Goal: Task Accomplishment & Management: Complete application form

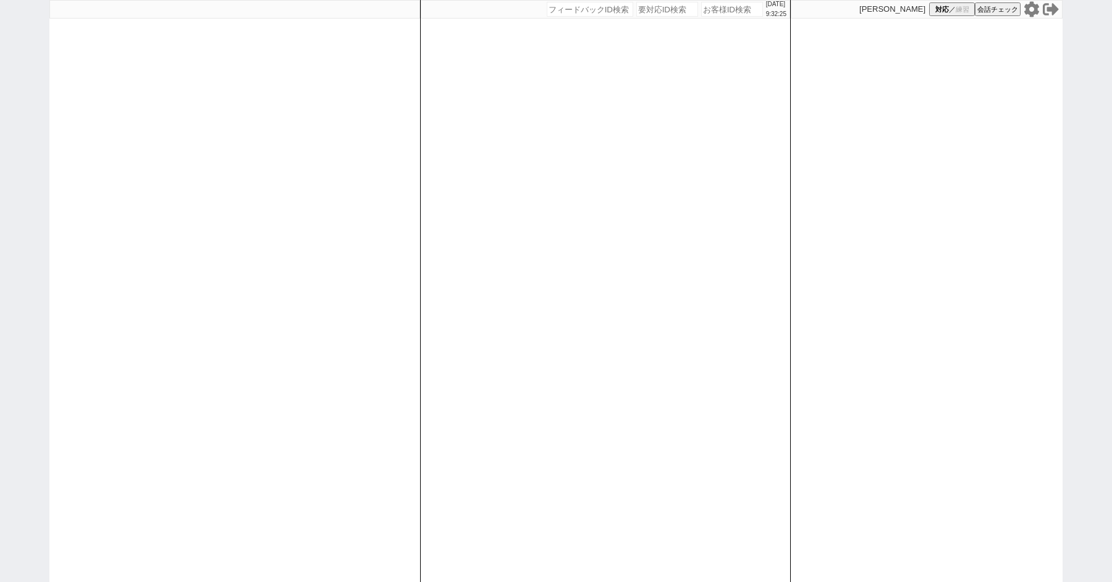
click at [649, 13] on input "number" at bounding box center [667, 9] width 62 height 15
paste input "8938701"
type input "8938701"
select select
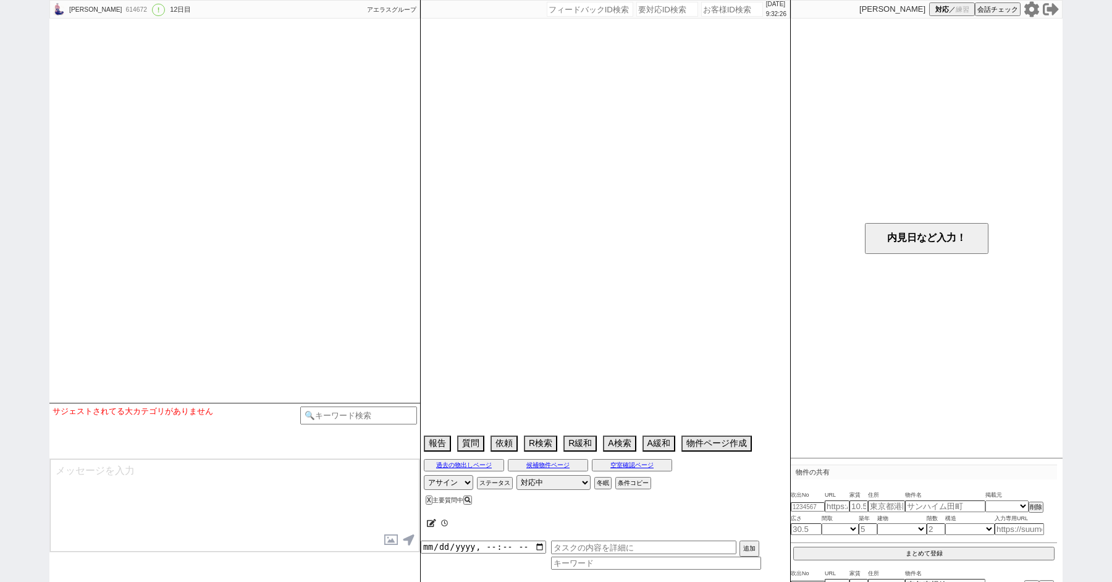
type textarea "新 614679：このアカウントで対応継続する"
select select "15"
select select "0"
select select "50"
select select "1293"
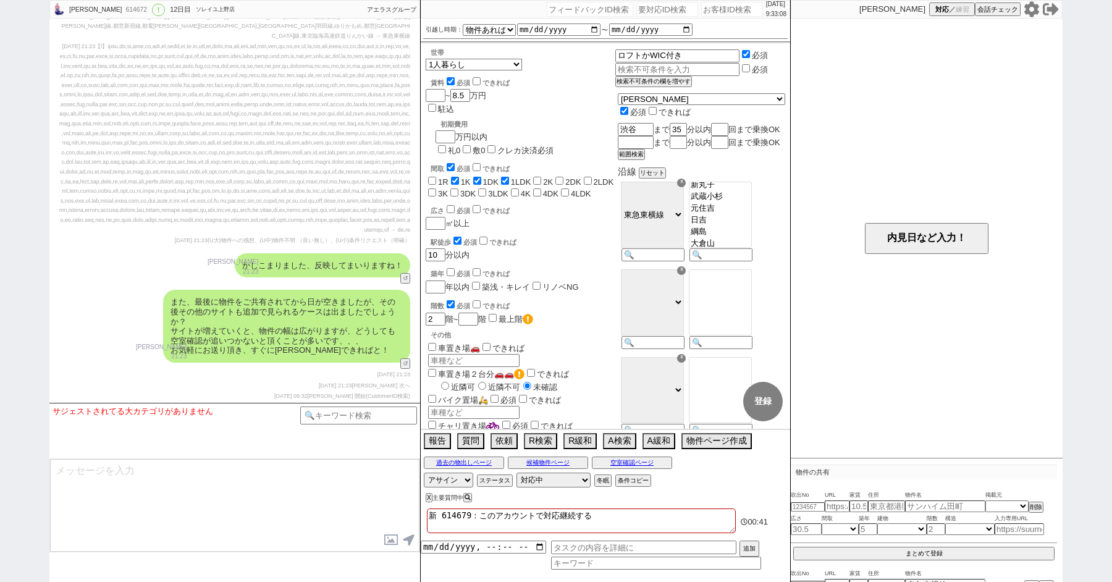
scroll to position [9145, 0]
paste input "8936624"
type input "8936624"
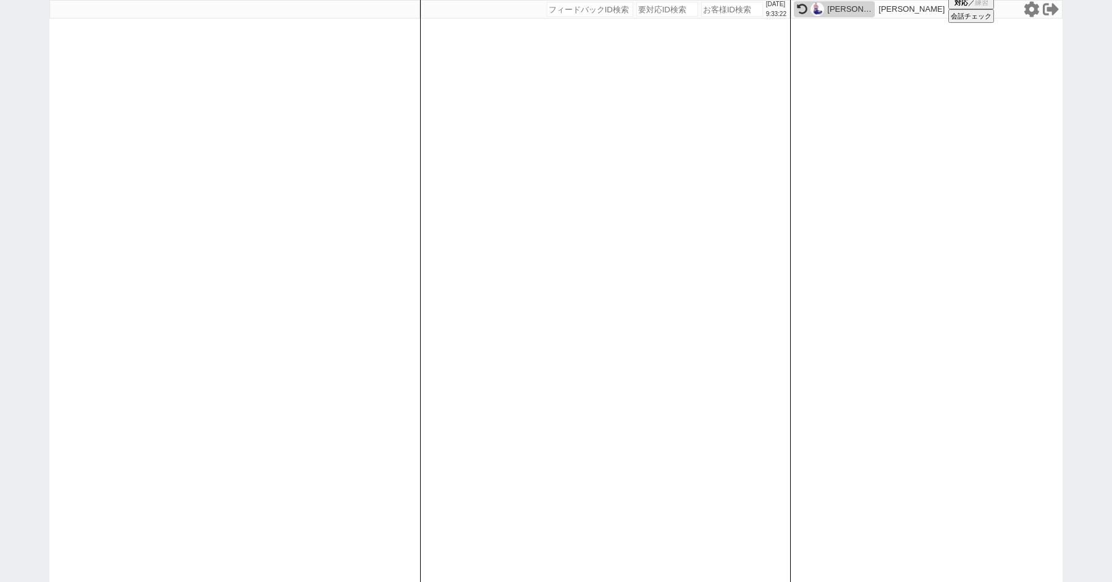
click at [654, 6] on input "number" at bounding box center [667, 9] width 62 height 15
paste input "8936624"
type input "8936624"
select select
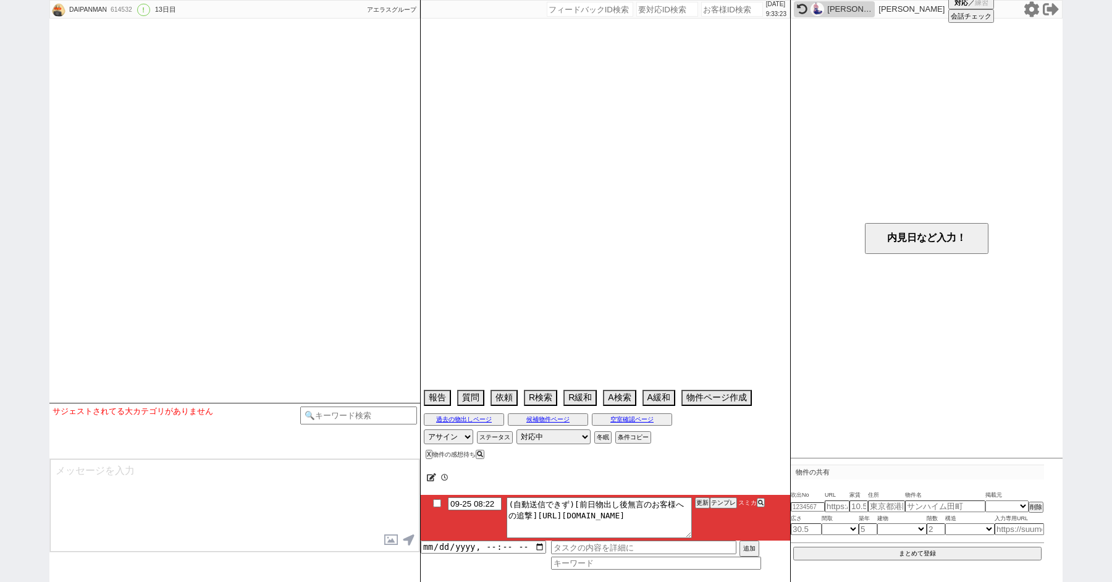
select select "2025"
select select "10"
select select "34"
select select "0"
select select "12"
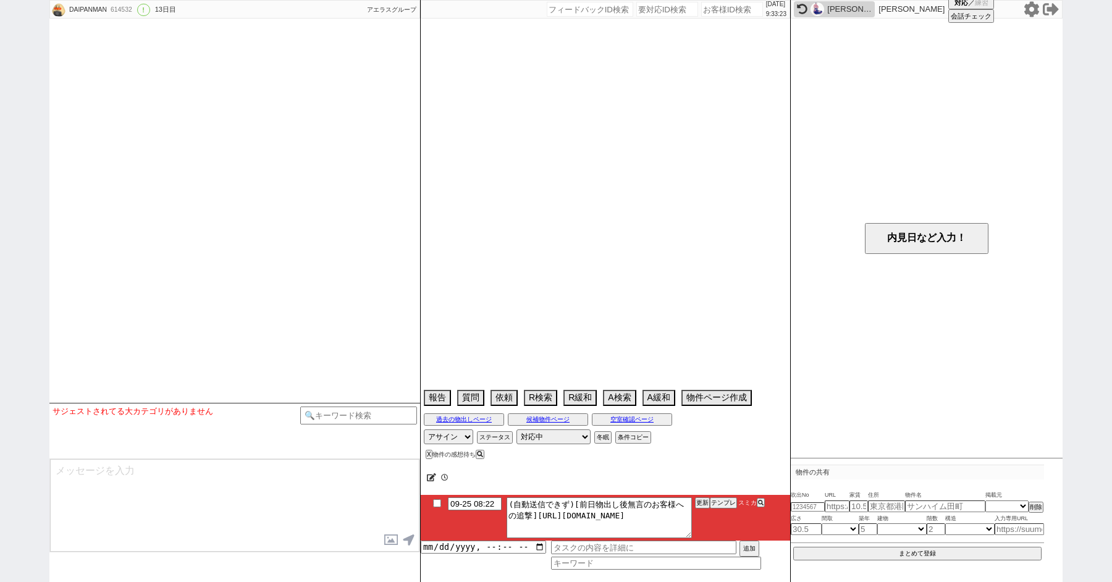
select select "40"
select select "48"
select select "1234"
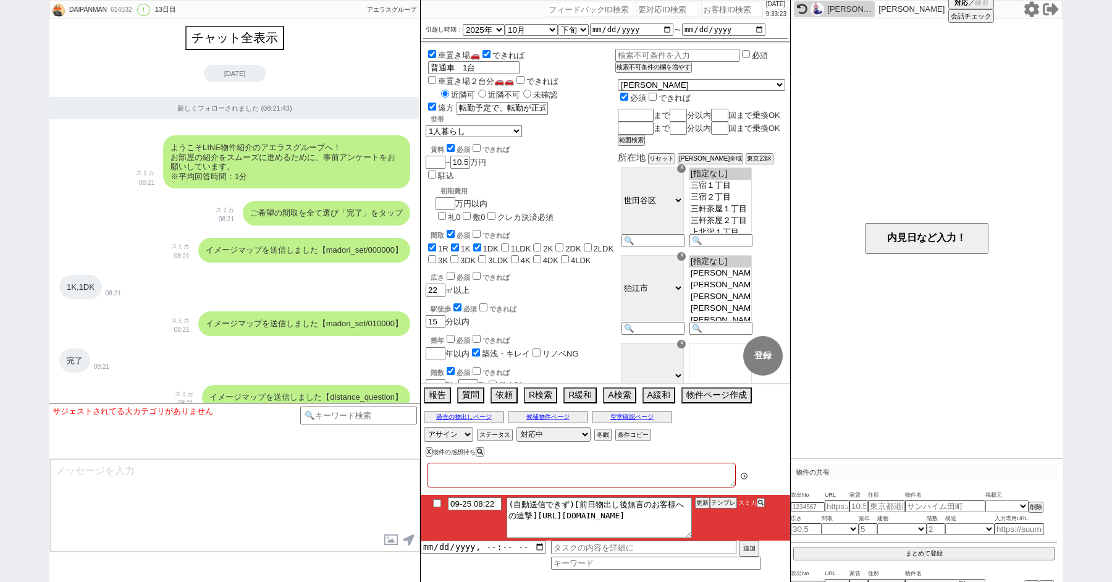
type textarea "名古屋在住 他社とやり取り"
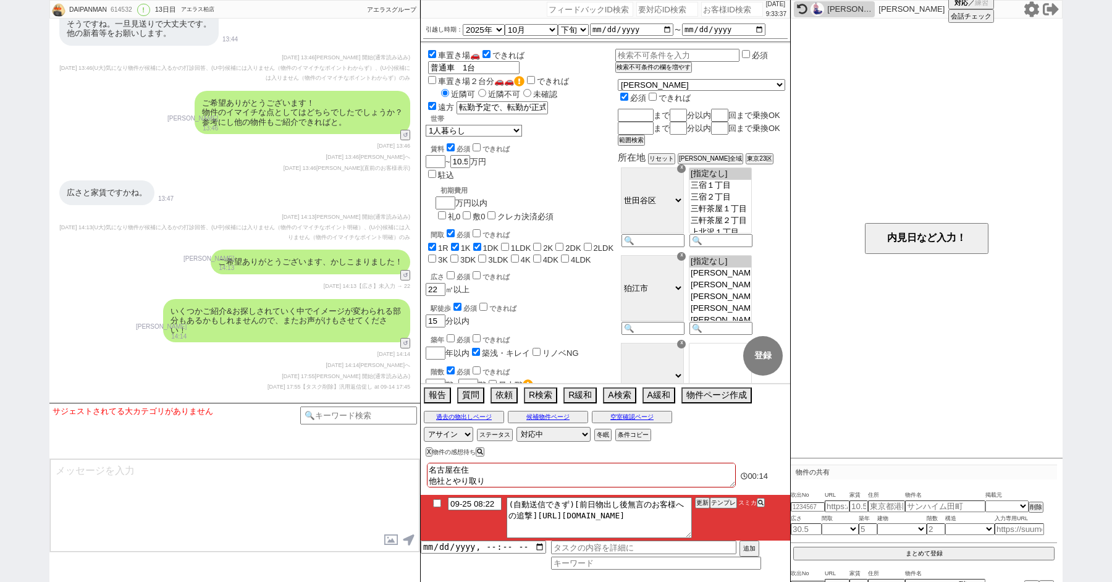
scroll to position [7420, 0]
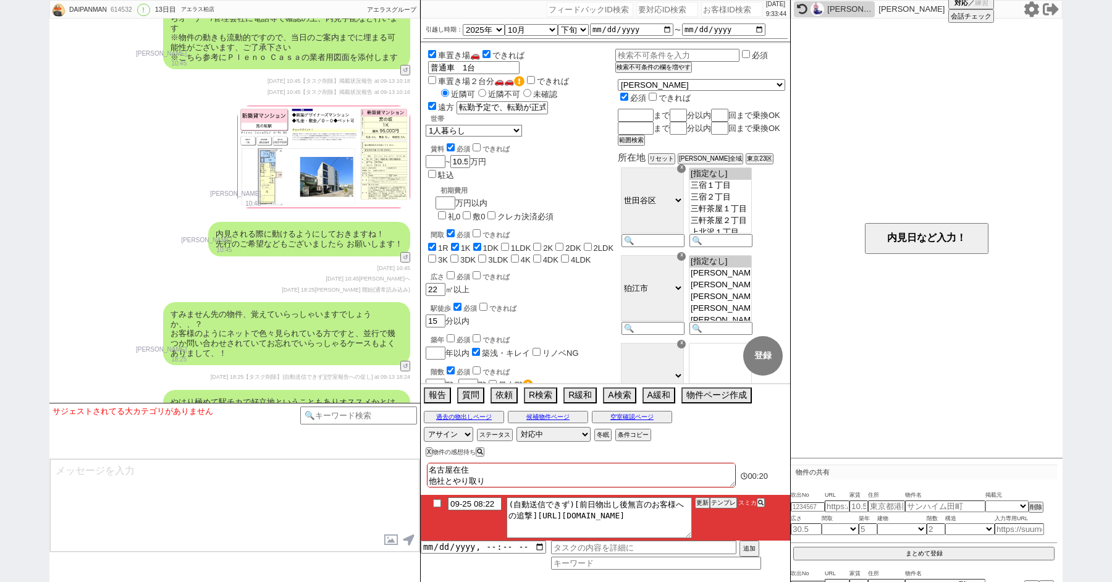
click at [643, 1] on div "2025/09/25 9:33:44" at bounding box center [605, 9] width 369 height 19
click at [639, 13] on input "number" at bounding box center [667, 9] width 62 height 15
paste input "8937312"
type input "8937312"
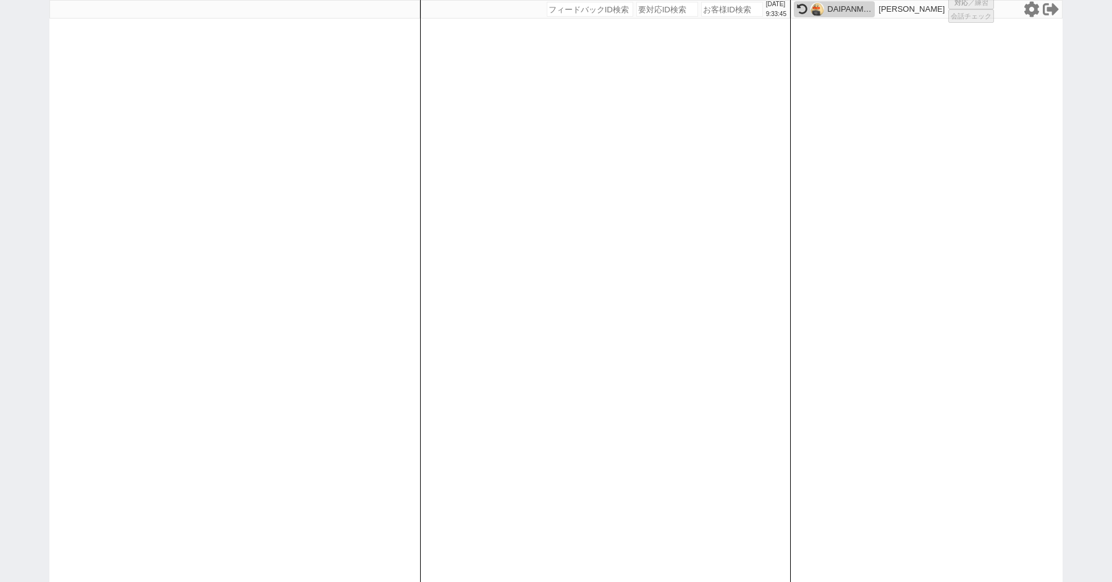
select select "600"
select select
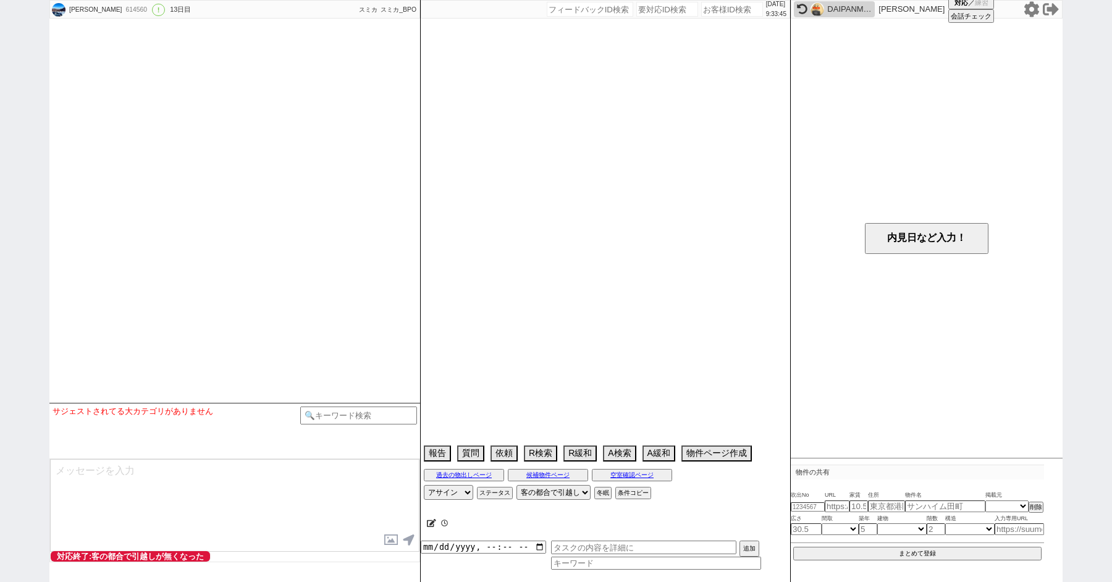
select select "2025"
select select "11"
select select "32"
select select "0"
select select "19"
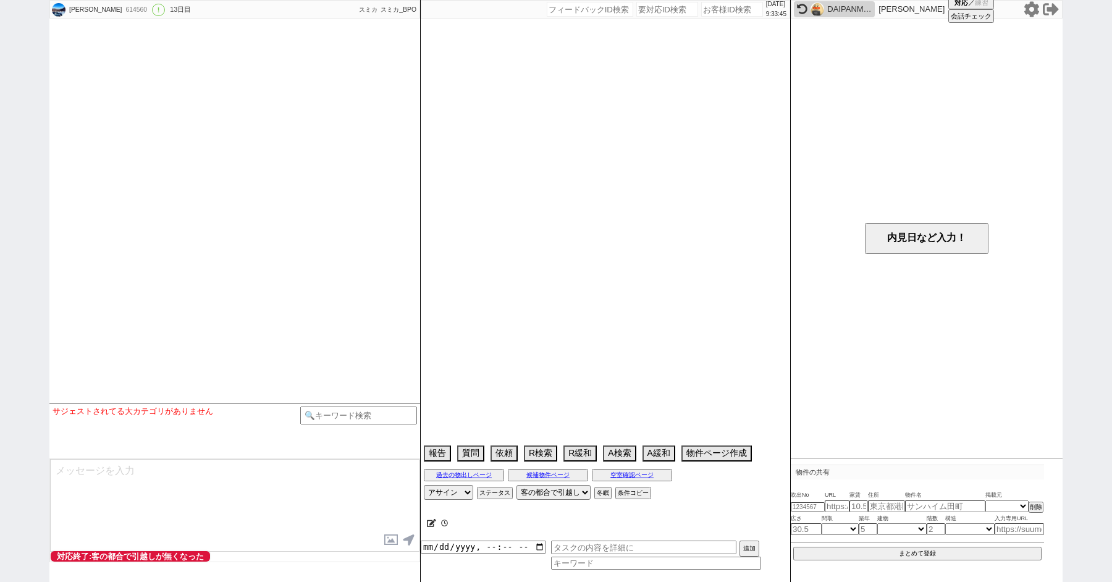
select select "604"
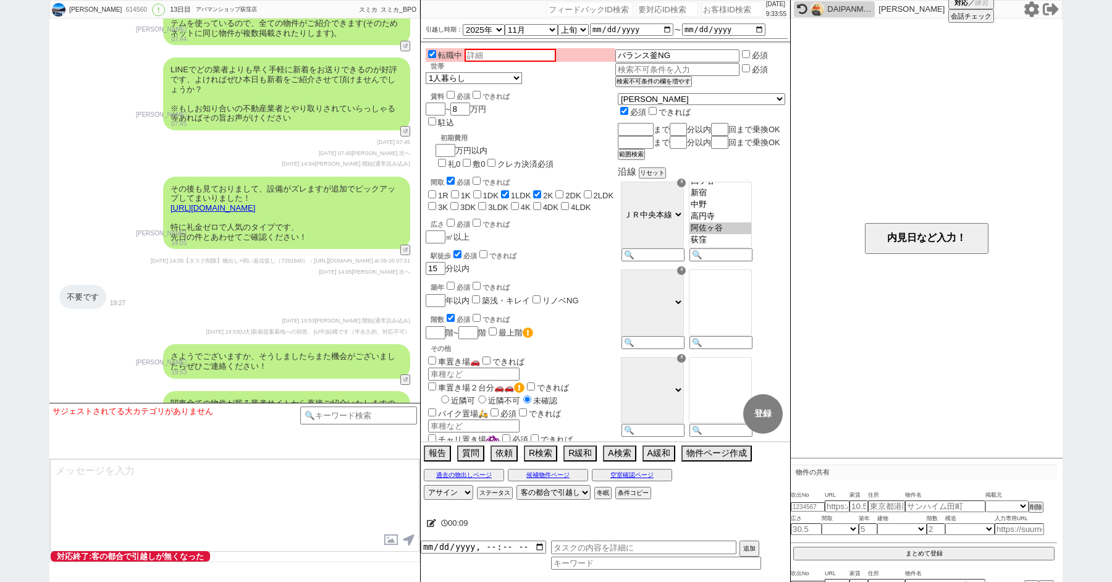
scroll to position [8373, 0]
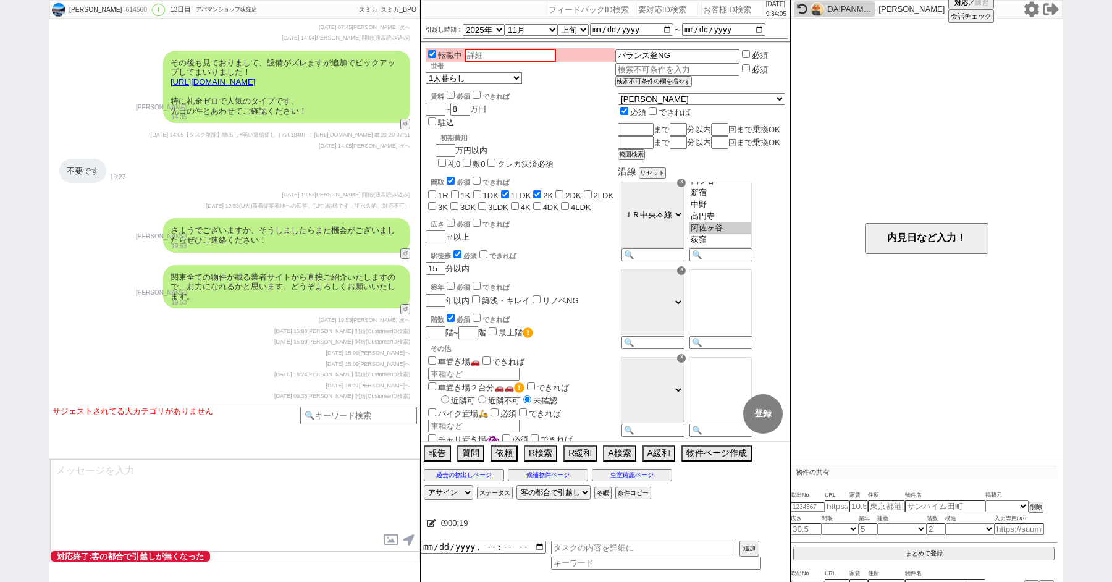
click at [647, 6] on input "number" at bounding box center [667, 9] width 62 height 15
paste input "8954800"
type input "8954800"
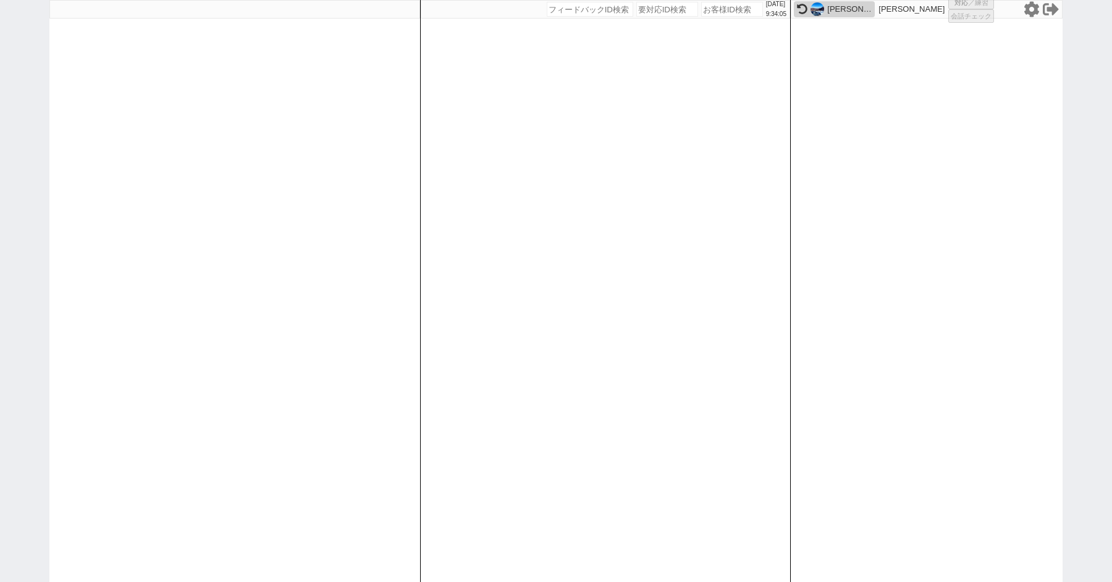
select select
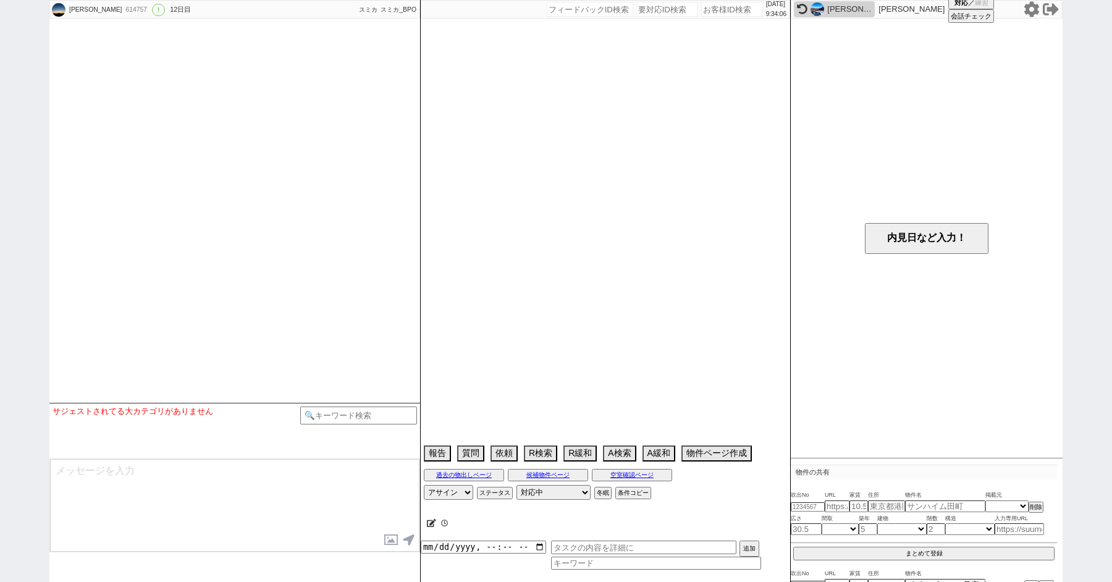
type textarea "15日グランコート[PERSON_NAME] 内見予定 妙典にあるエルクレールにすんでいる"
select select "15"
select select "6"
select select "12"
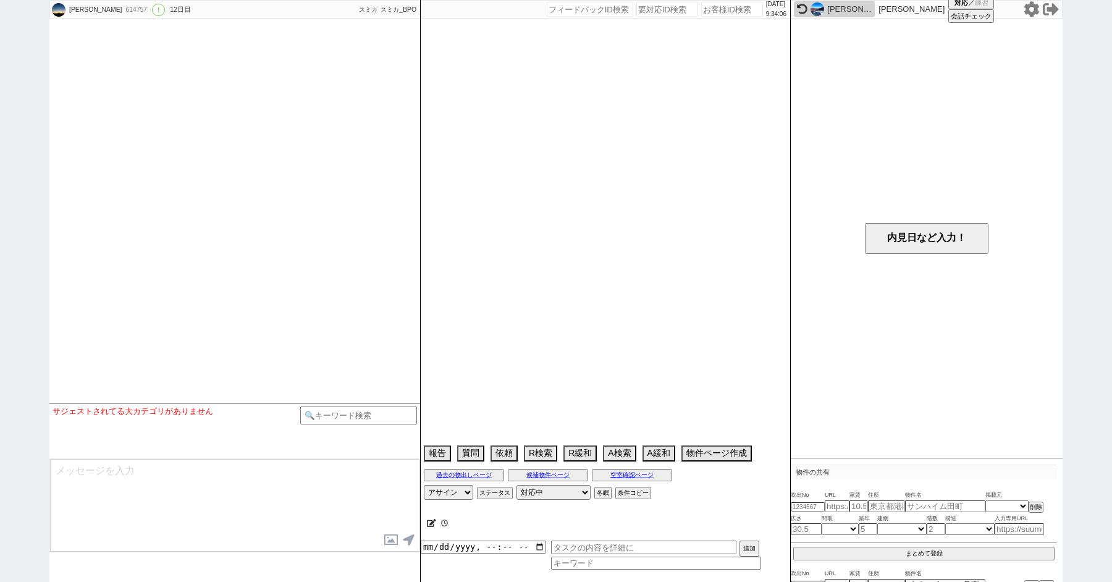
select select "443"
select select "102"
select select "2672"
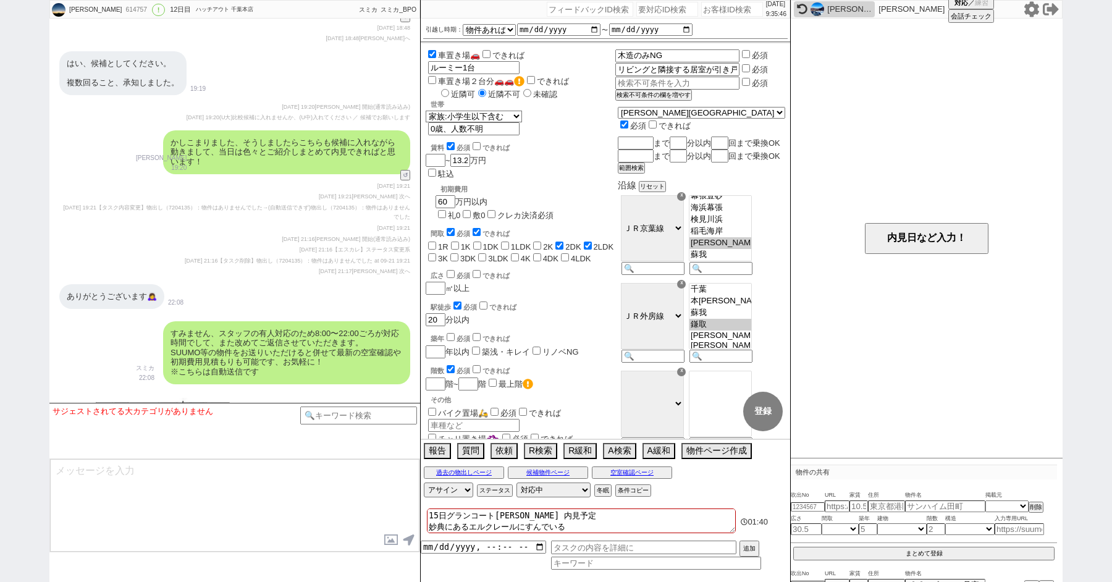
scroll to position [11468, 0]
click at [431, 452] on button "報告" at bounding box center [436, 450] width 25 height 14
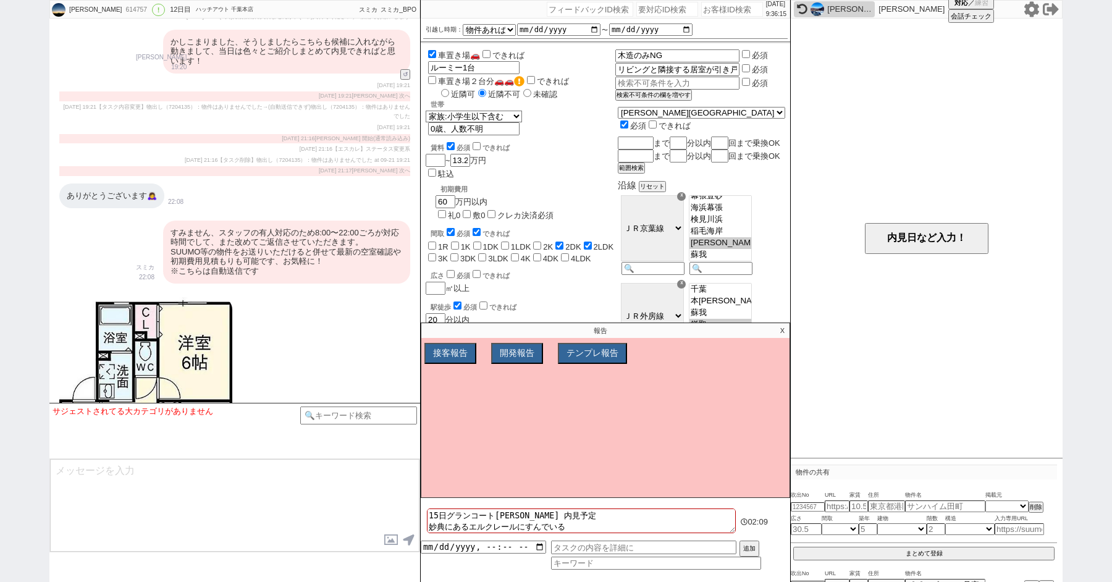
scroll to position [11575, 0]
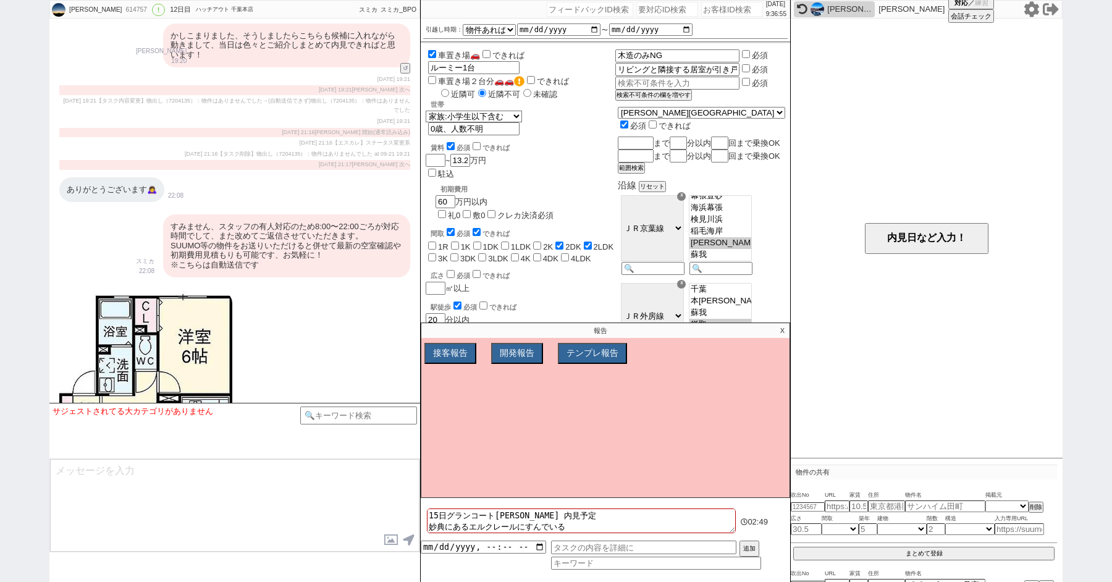
click at [644, 4] on input "number" at bounding box center [667, 9] width 62 height 15
paste input "8942854"
type input "8942854"
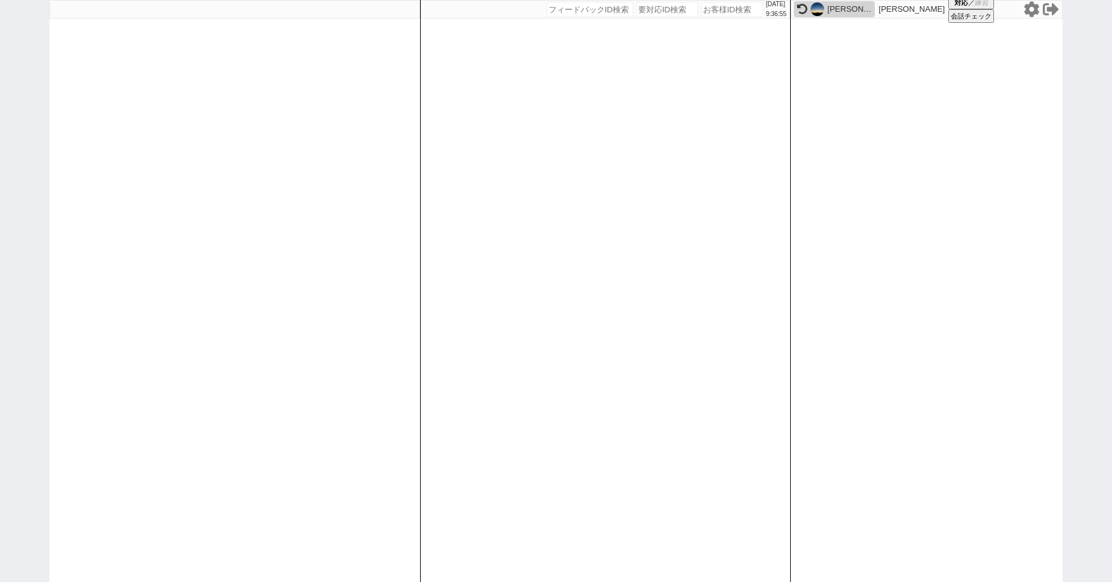
select select "1"
select select "2"
select select
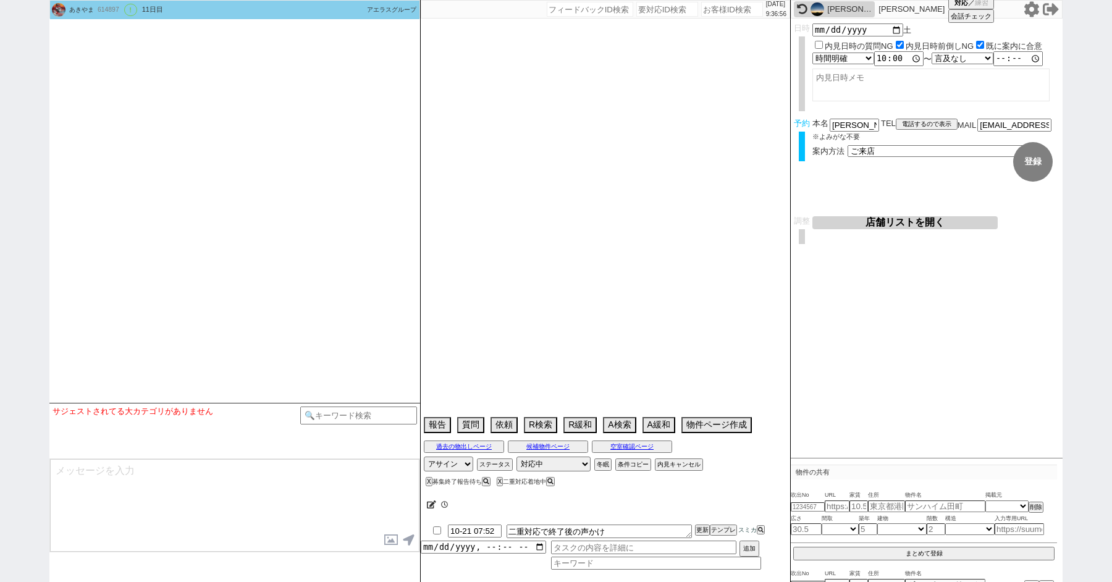
select select "2025"
select select "11"
select select "33"
select select "0"
select select "11"
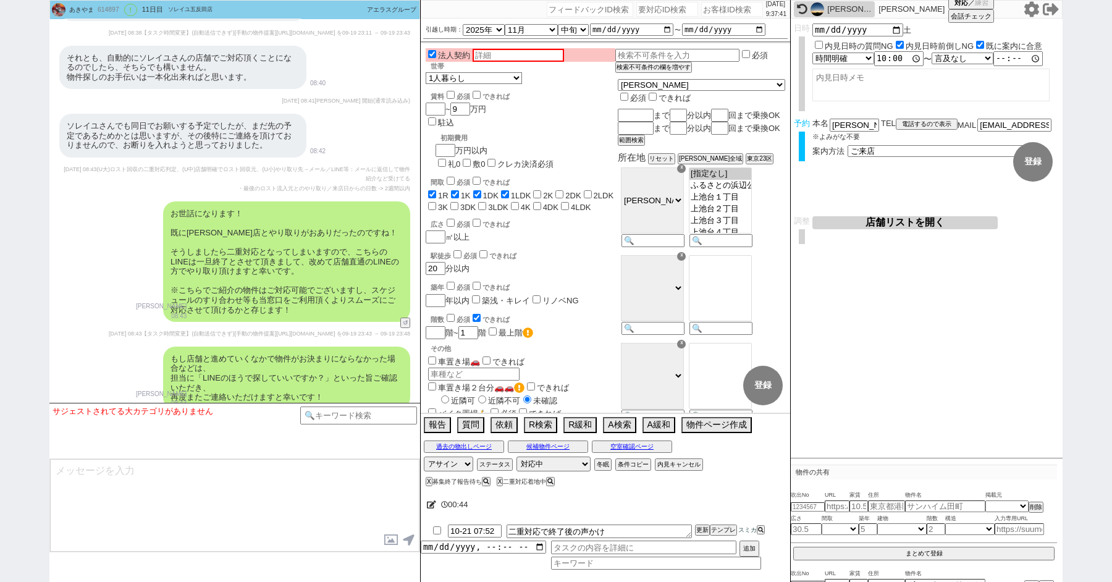
scroll to position [8882, 0]
click at [107, 7] on div "614897" at bounding box center [108, 10] width 28 height 10
copy div "614897"
click at [109, 8] on div "614897" at bounding box center [108, 10] width 28 height 10
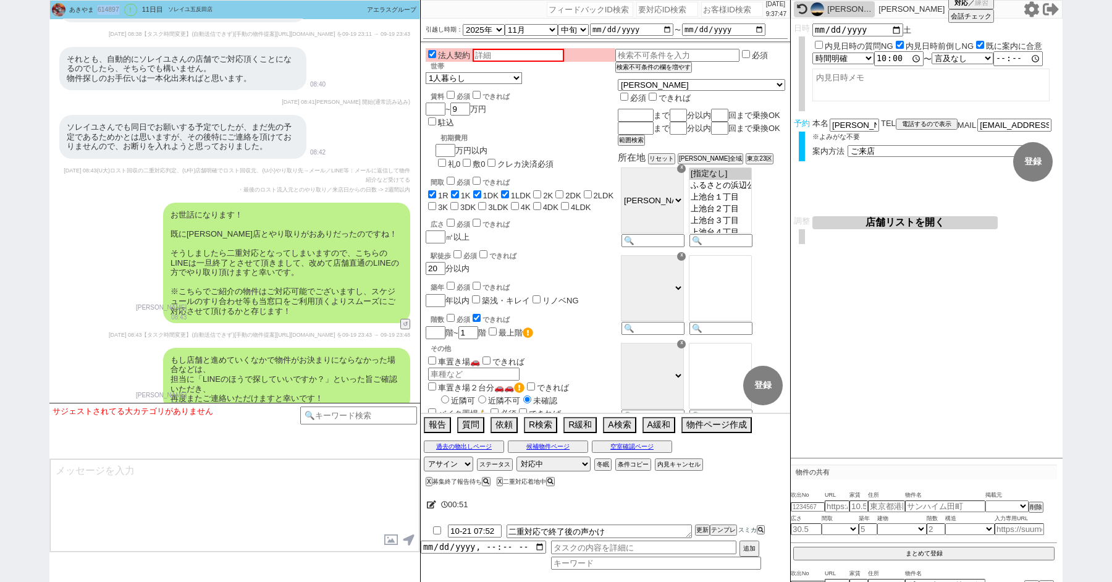
click at [109, 8] on div "614897" at bounding box center [108, 10] width 28 height 10
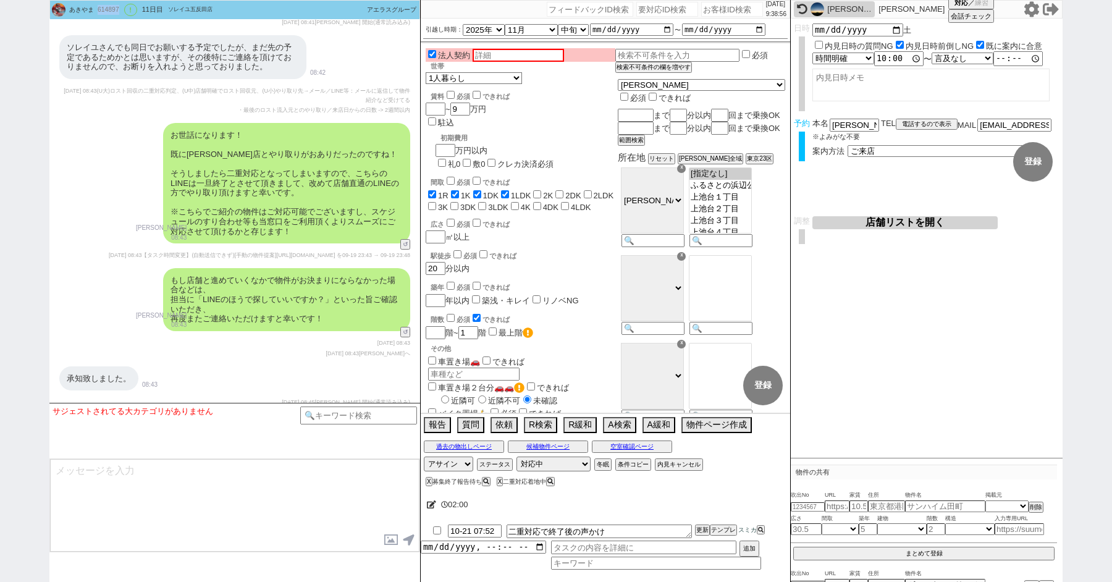
scroll to position [8940, 0]
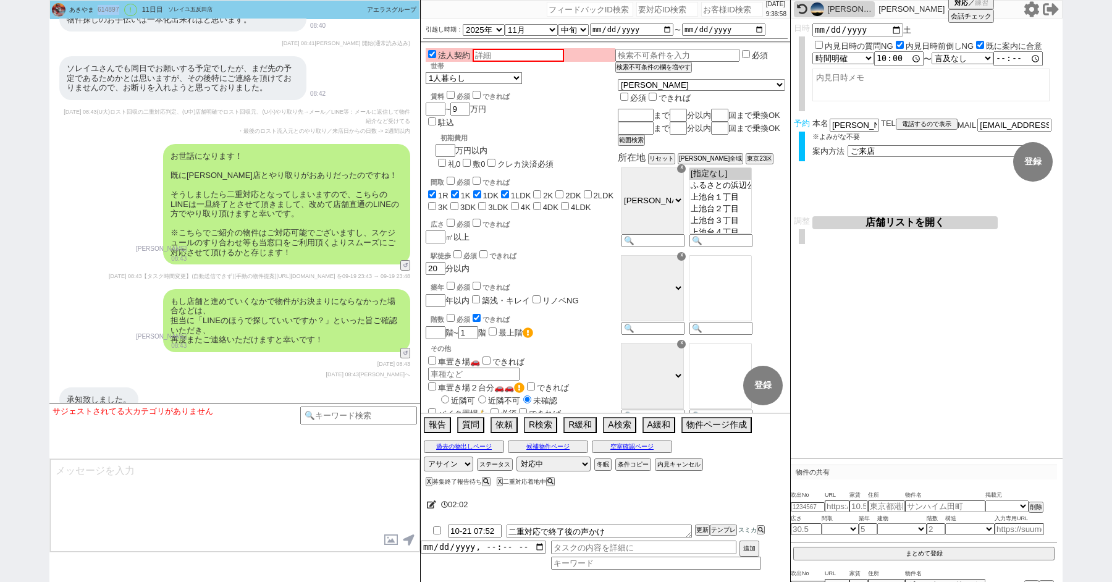
click at [99, 7] on div "614897" at bounding box center [108, 10] width 28 height 10
click at [104, 9] on div "614897" at bounding box center [108, 10] width 28 height 10
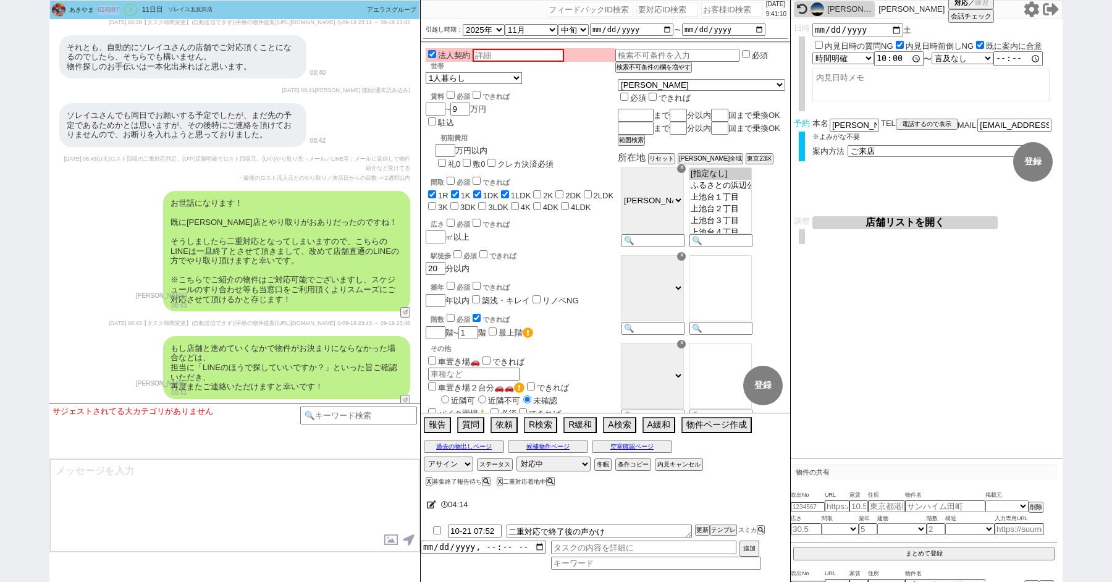
scroll to position [8455, 0]
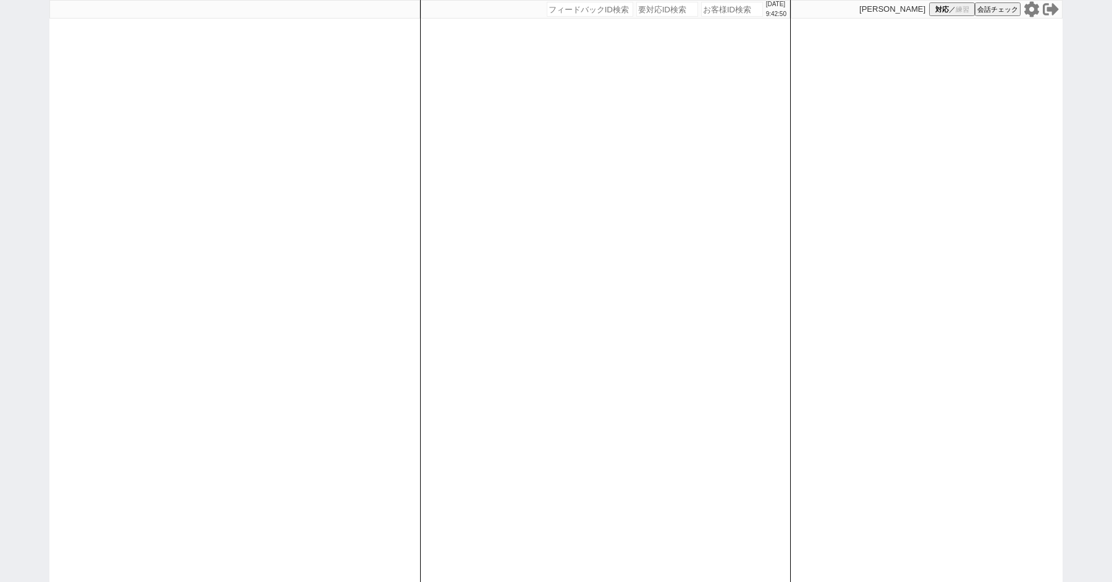
click at [643, 16] on input "number" at bounding box center [667, 9] width 62 height 15
paste input "8954800"
type input "8954800"
select select
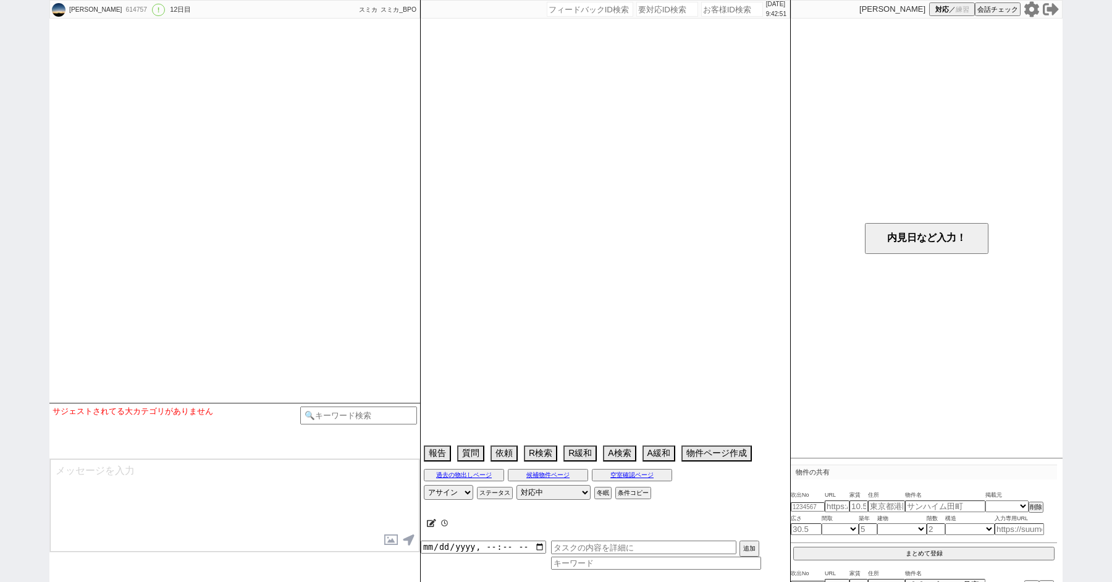
type textarea "15日グランコート[PERSON_NAME] 内見予定 妙典にあるエルクレールにすんでいる"
select select "15"
select select "6"
select select "12"
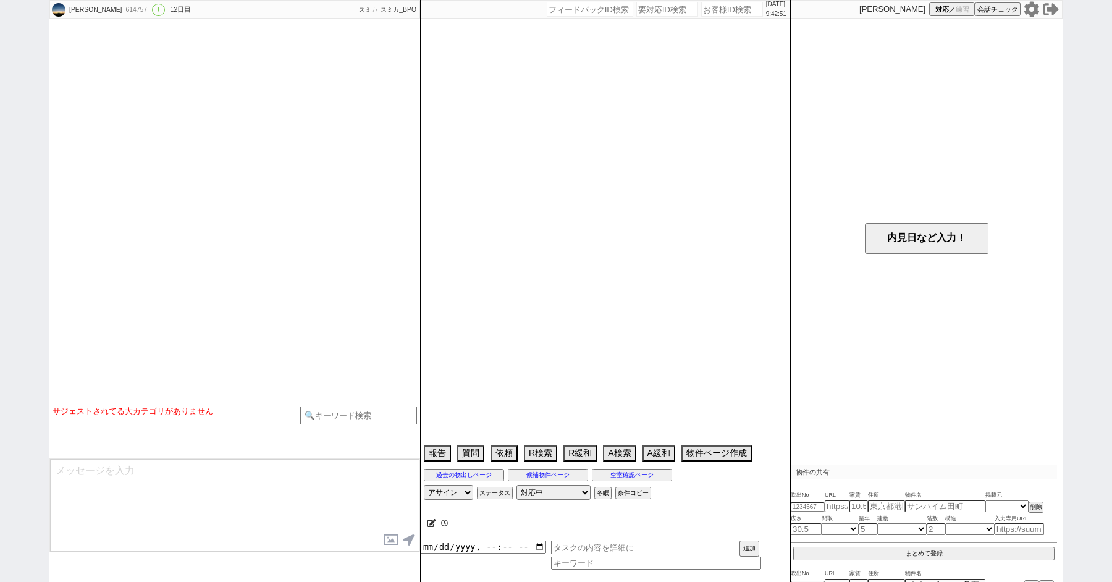
select select "443"
select select "102"
select select "2672"
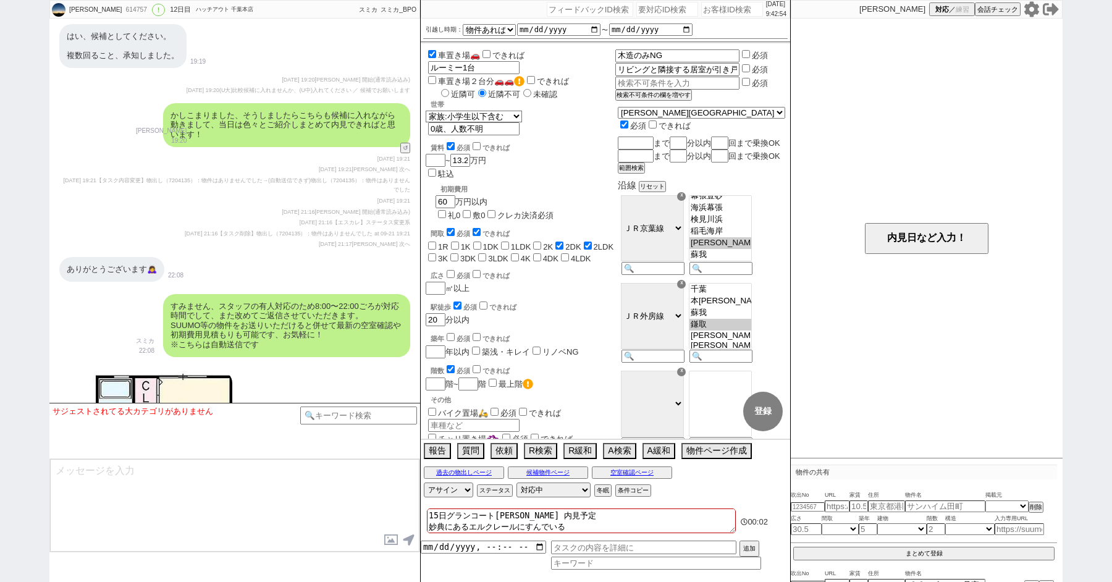
scroll to position [11494, 0]
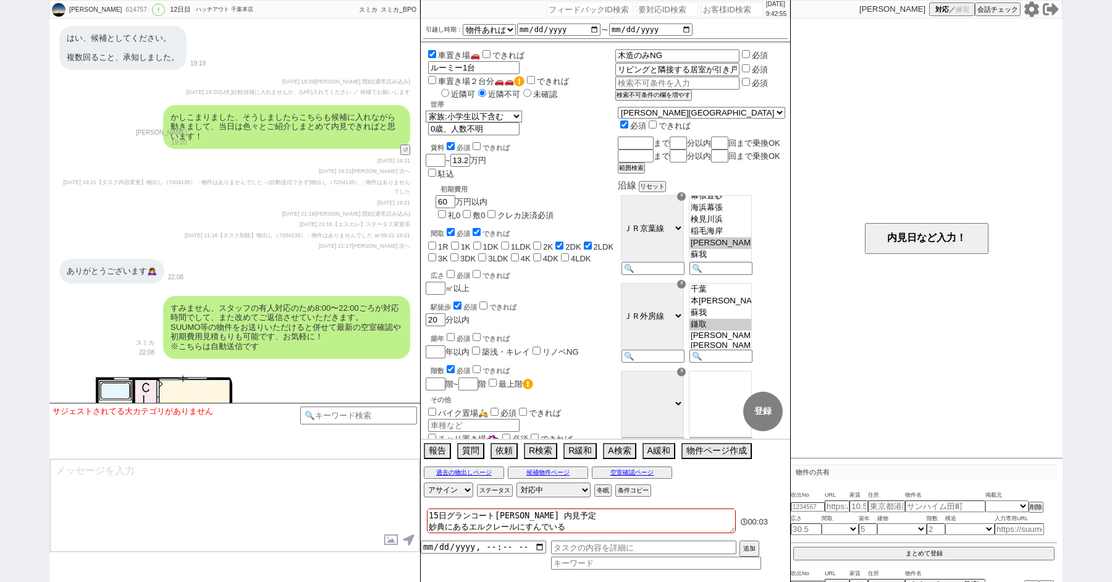
click at [645, 6] on input "number" at bounding box center [667, 9] width 62 height 15
paste input "8954800"
type input "8954800"
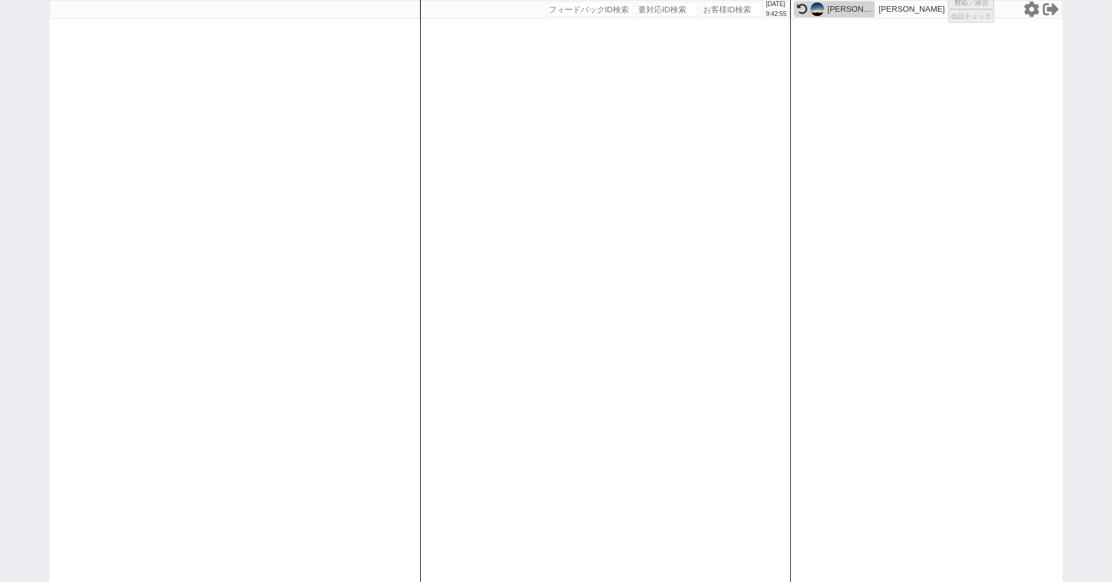
select select
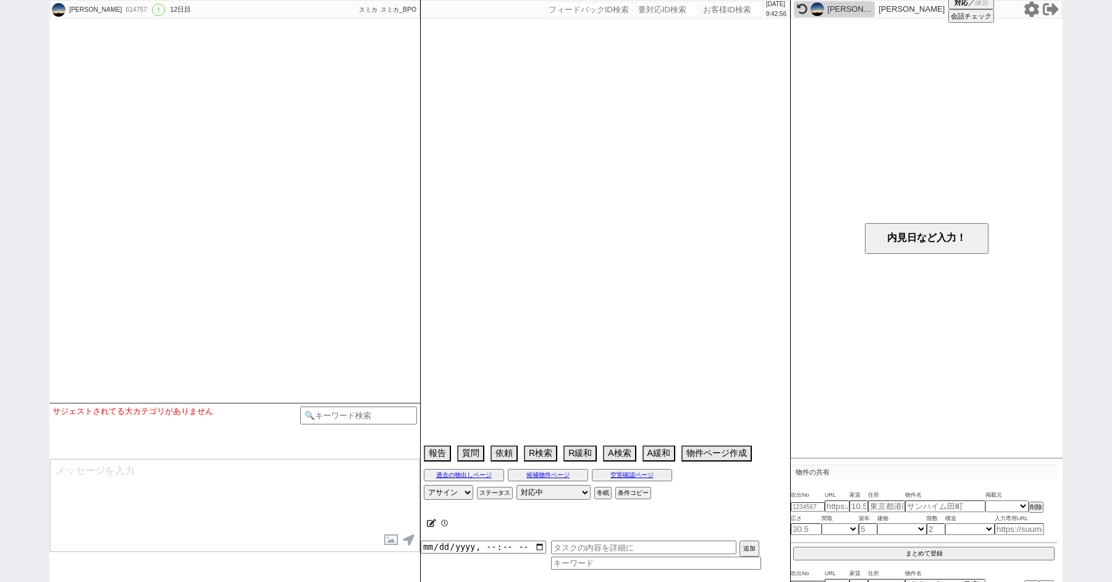
type textarea "15日グランコート[PERSON_NAME] 内見予定 妙典にあるエルクレールにすんでいる"
select select "15"
select select "6"
select select "12"
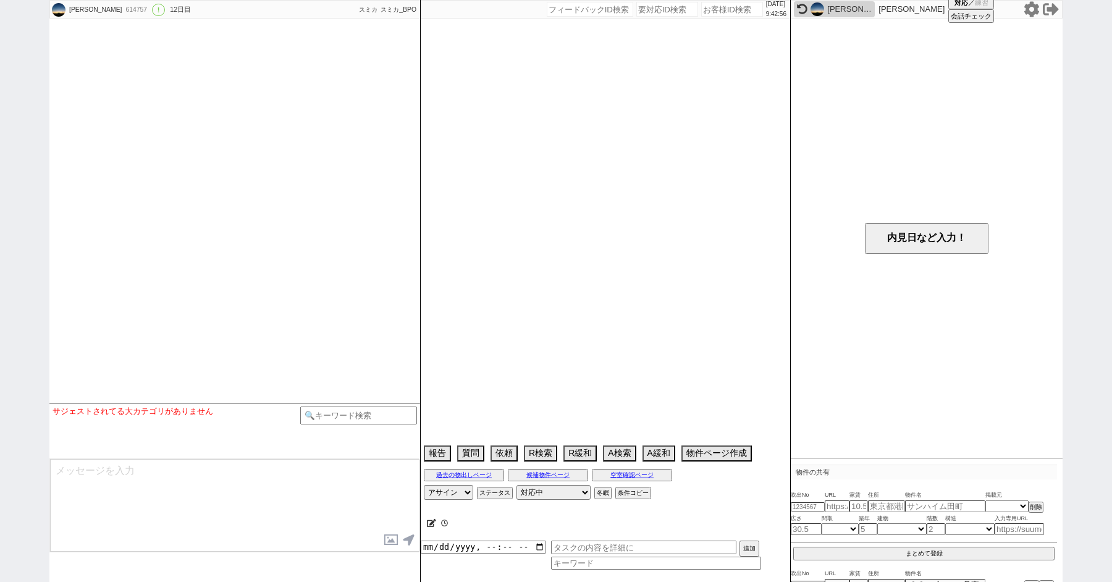
select select "443"
select select "102"
select select "2672"
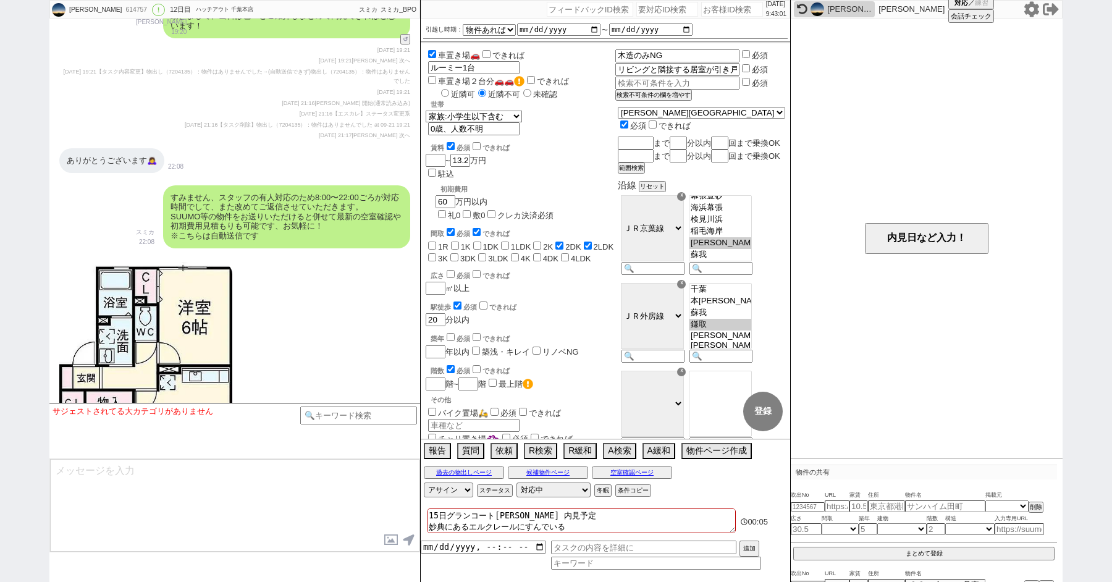
scroll to position [11688, 0]
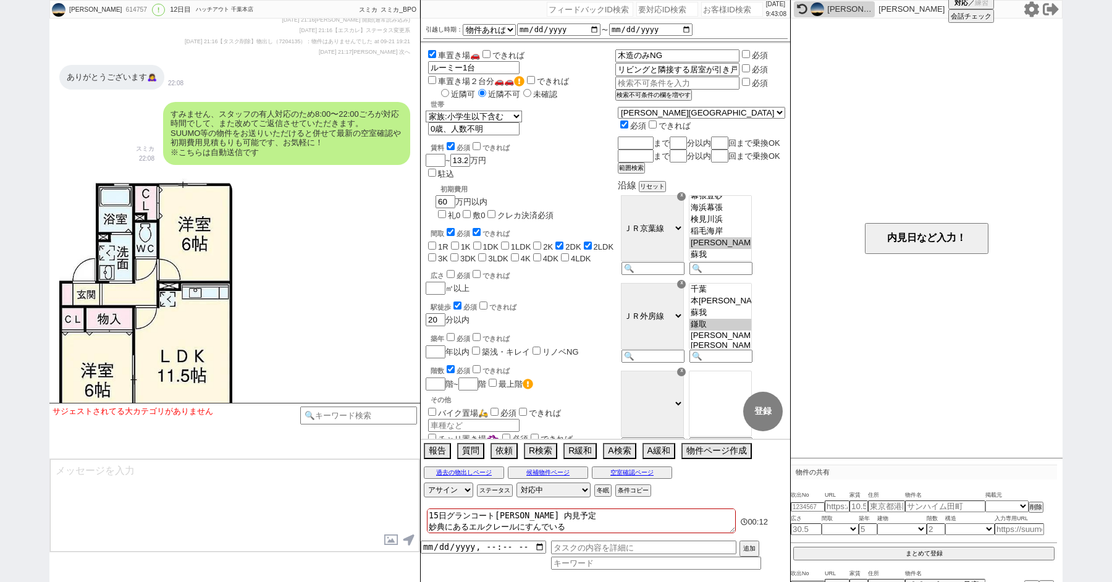
click at [638, 5] on input "number" at bounding box center [667, 9] width 62 height 15
paste input "8950352"
type input "8950352"
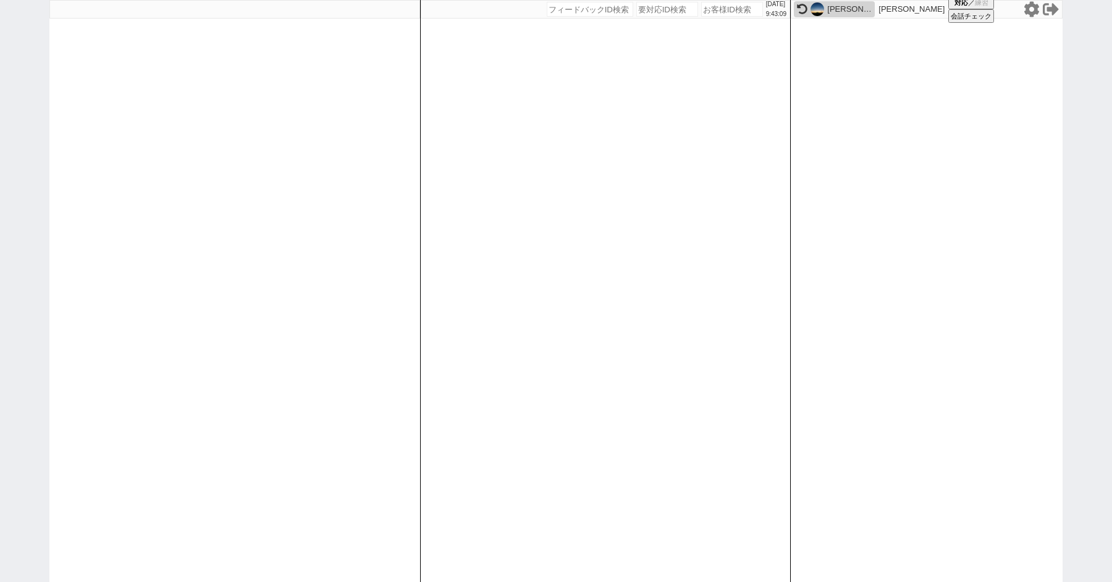
select select "600"
select select
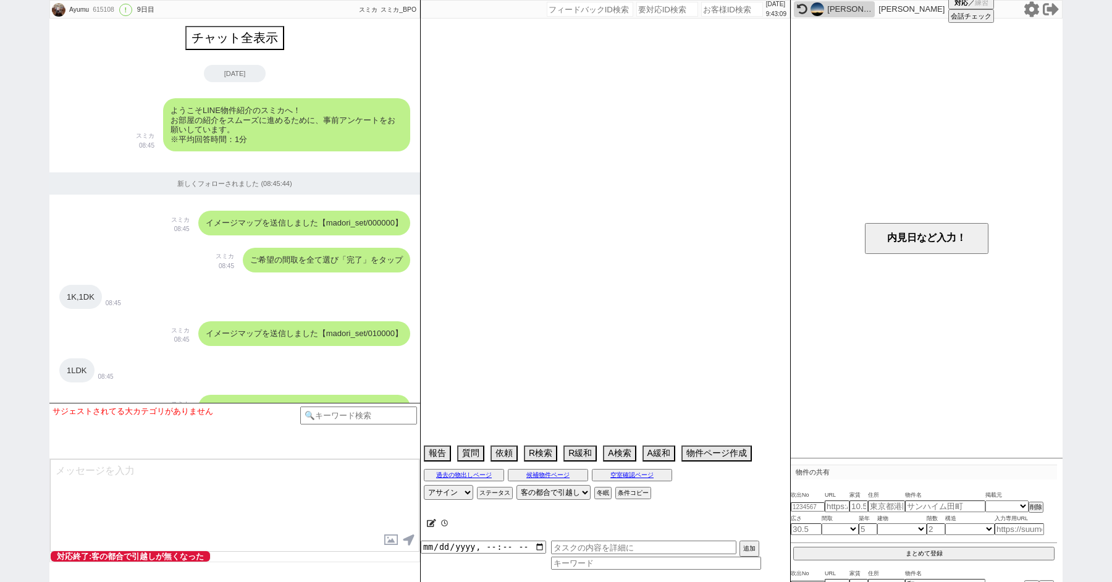
select select "2025"
select select "10"
select select "4"
select select "0"
select select "75"
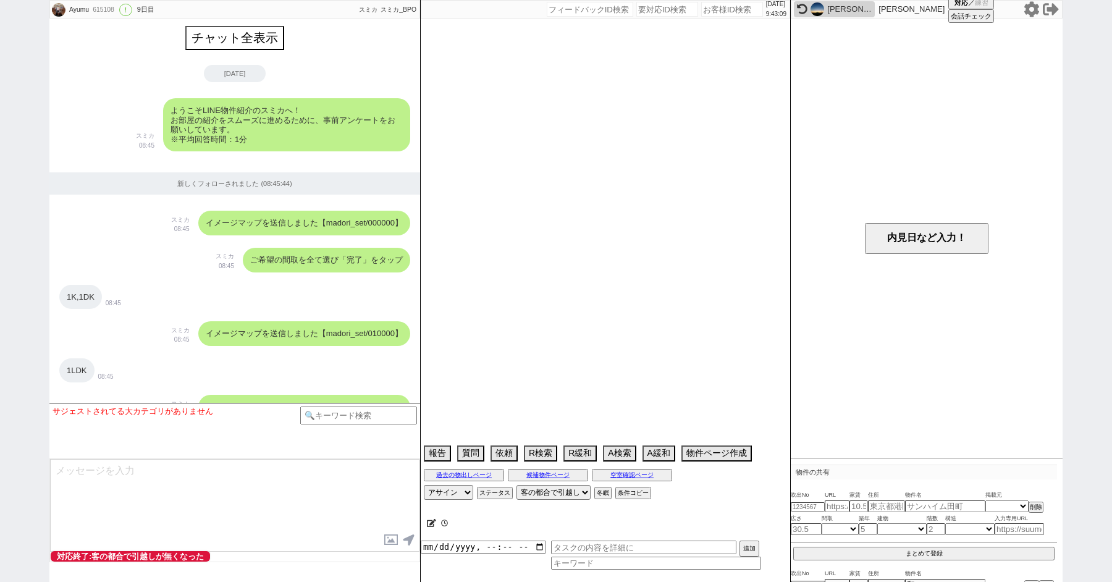
select select "[DATE]"
select select "62"
select select "[DATE]"
select select "65"
select select "[DATE]"
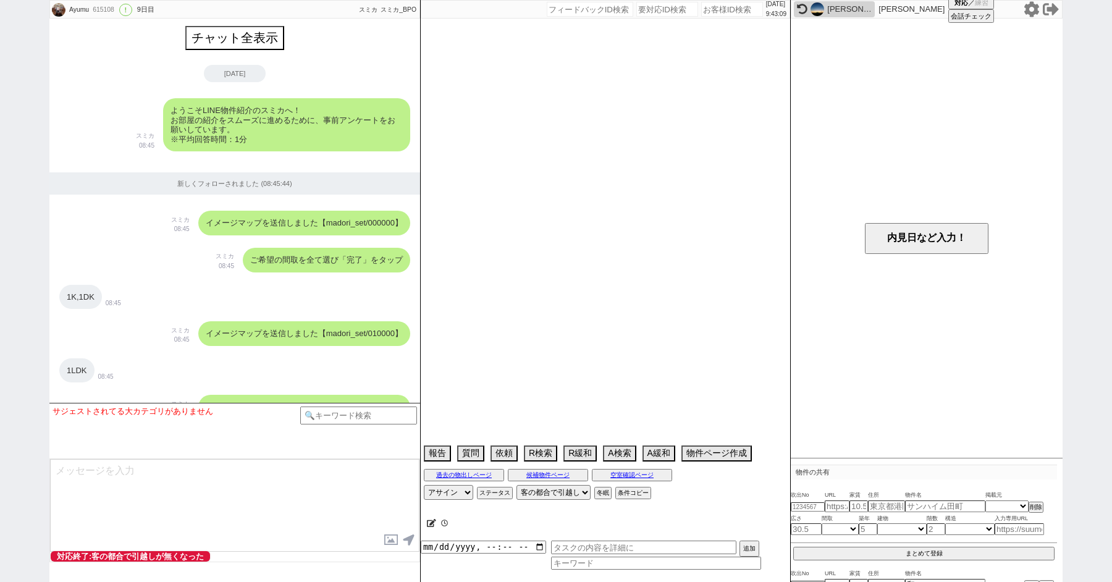
select select "63"
select select "[DATE]"
select select "71"
select select "[DATE]"
select select "66"
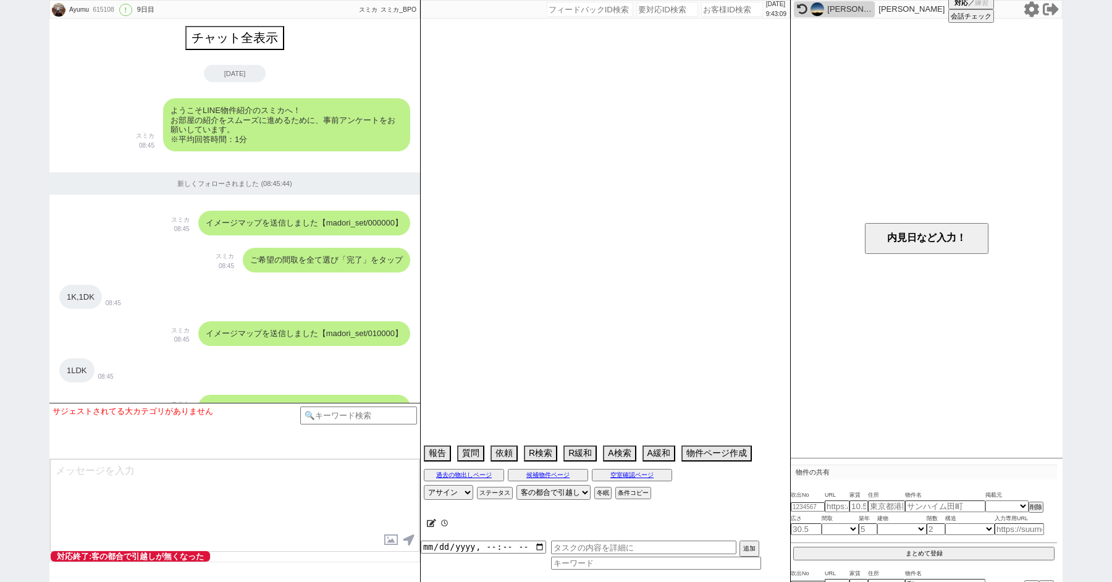
select select "[DATE]"
select select "59"
select select "[DATE]"
select select "69"
select select "[DATE]"
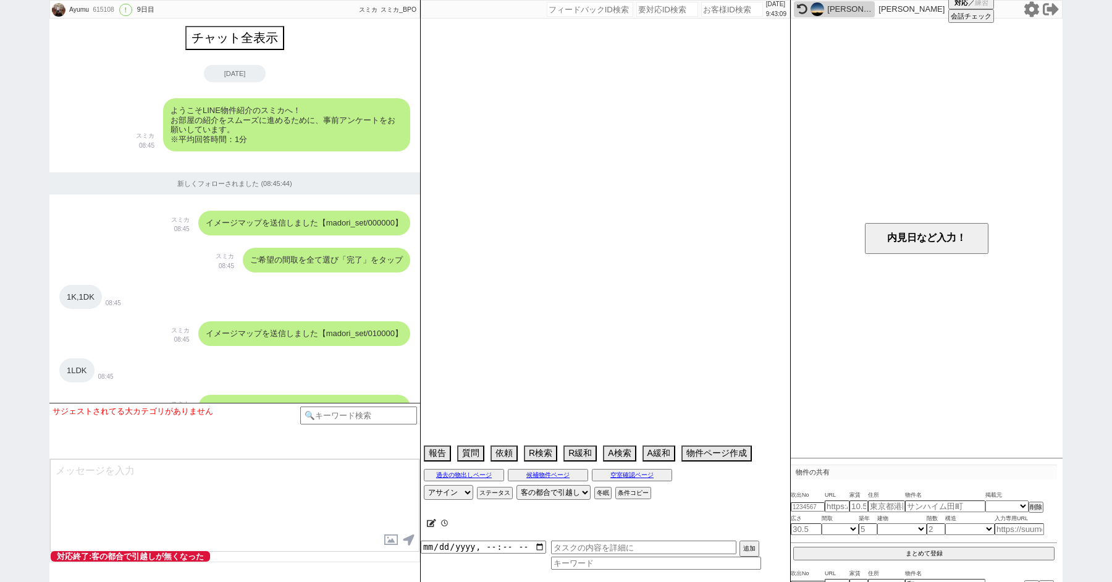
select select "23"
select select "741"
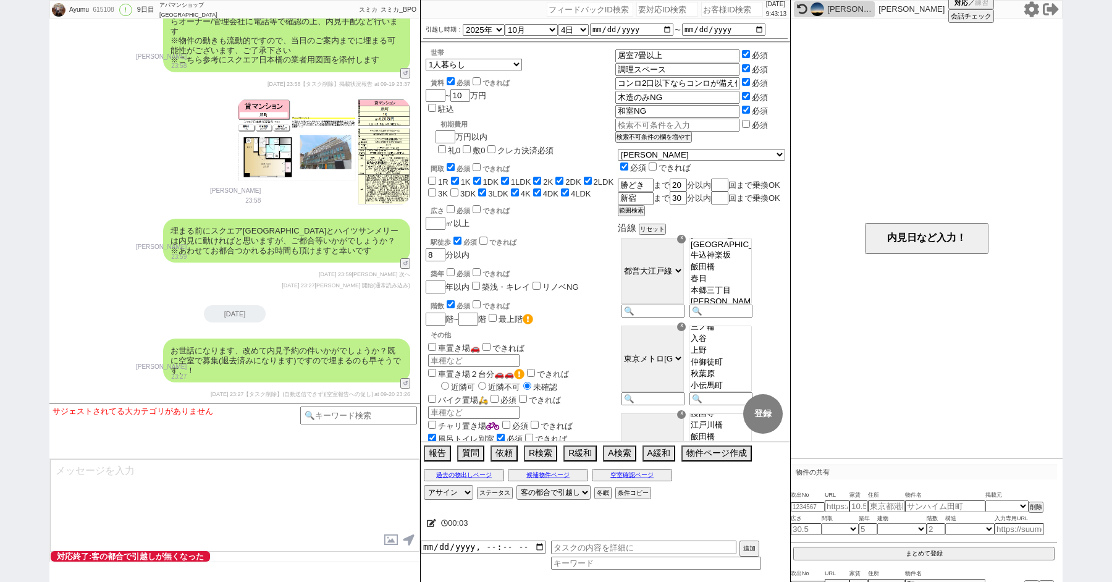
scroll to position [4796, 0]
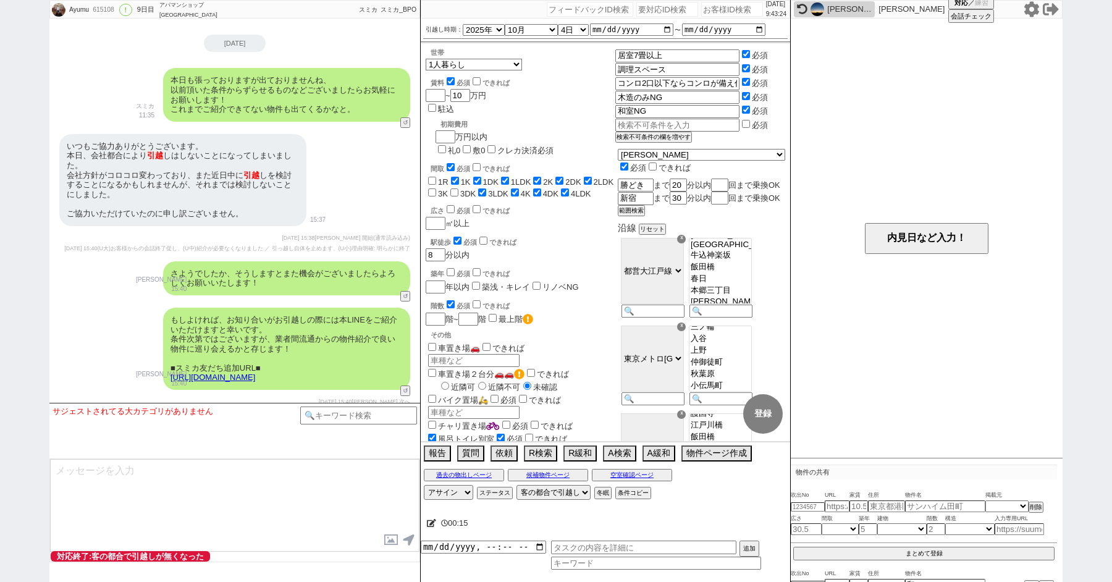
click at [636, 6] on input "number" at bounding box center [667, 9] width 62 height 15
paste input "8939744"
type input "8939744"
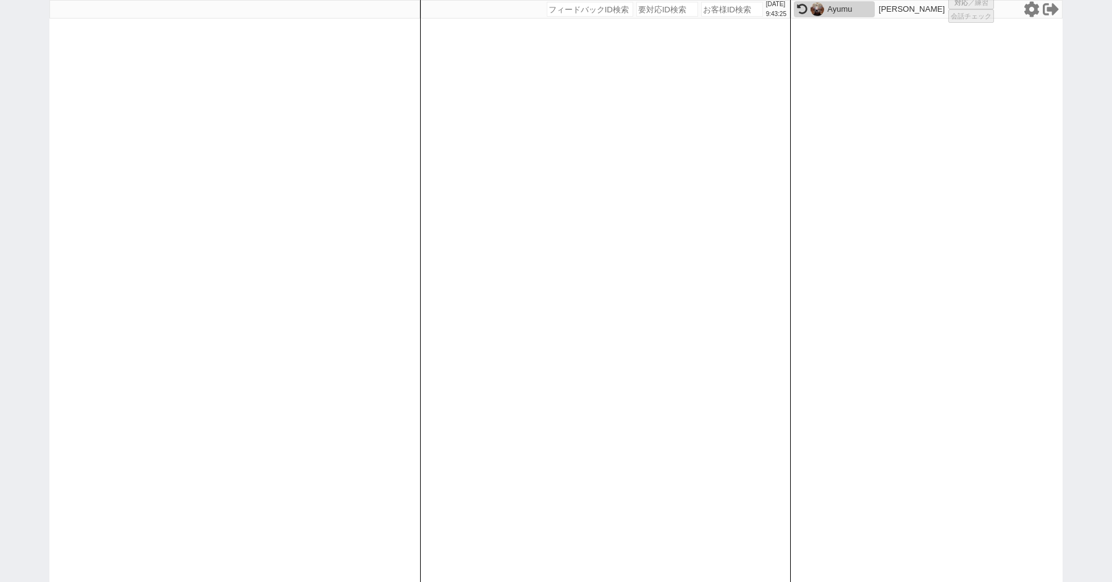
select select "3"
select select
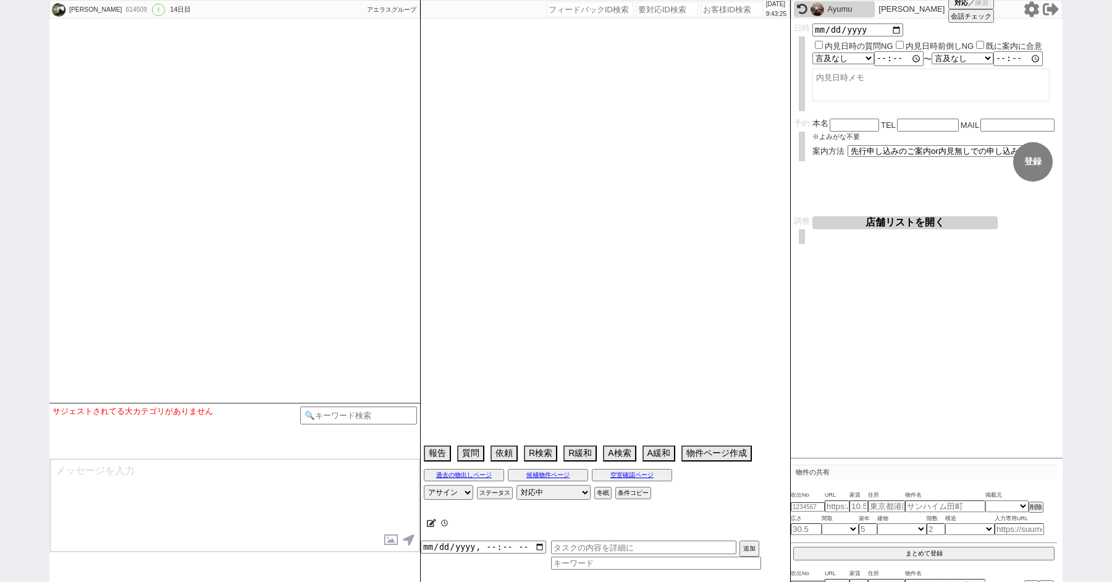
select select "2025"
select select "10"
select select "34"
select select "1"
select select "63"
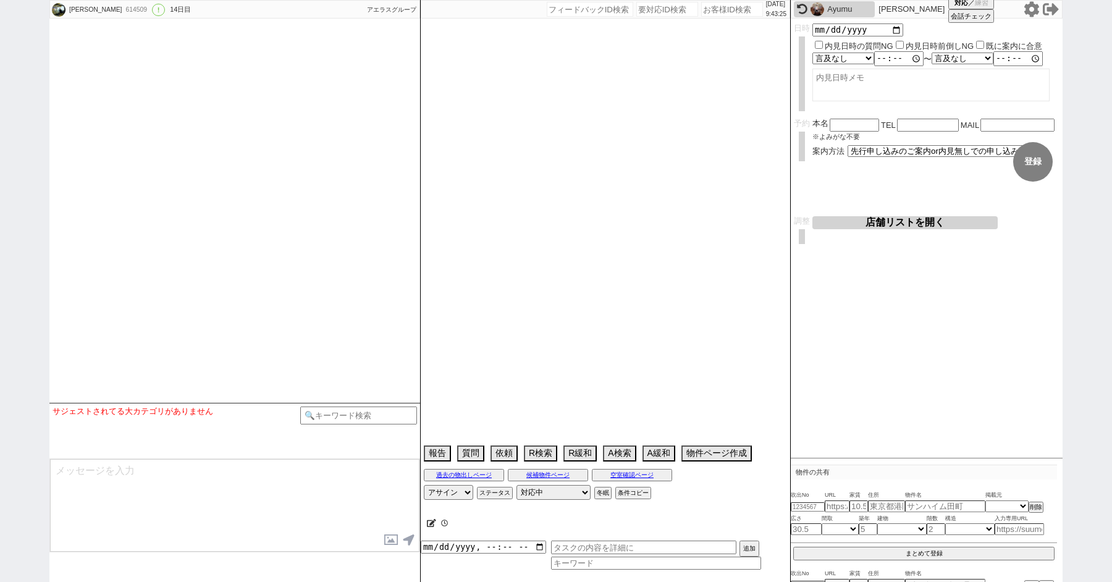
select select "1543"
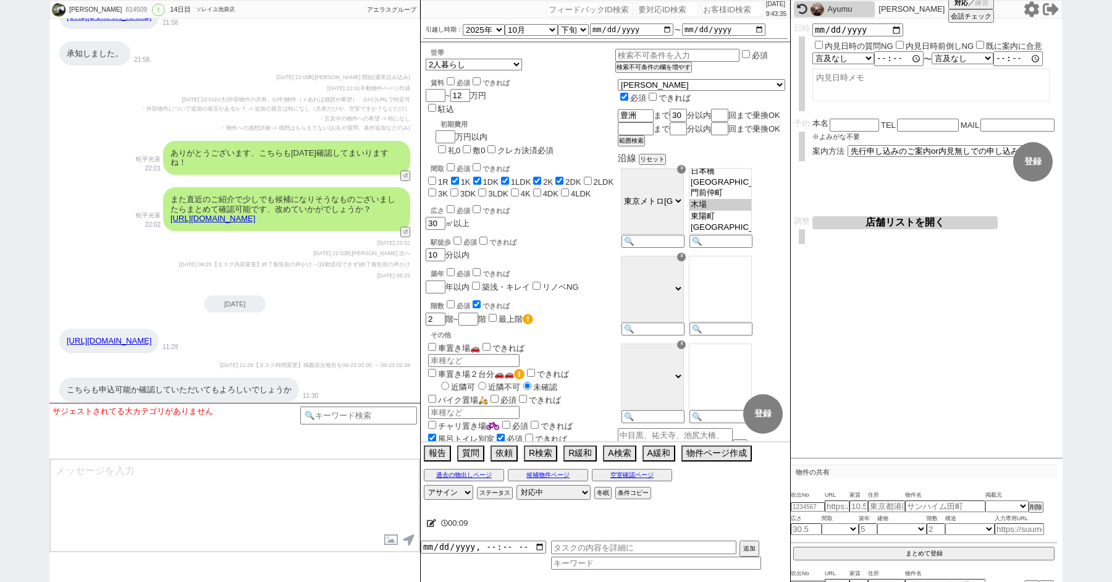
scroll to position [6618, 0]
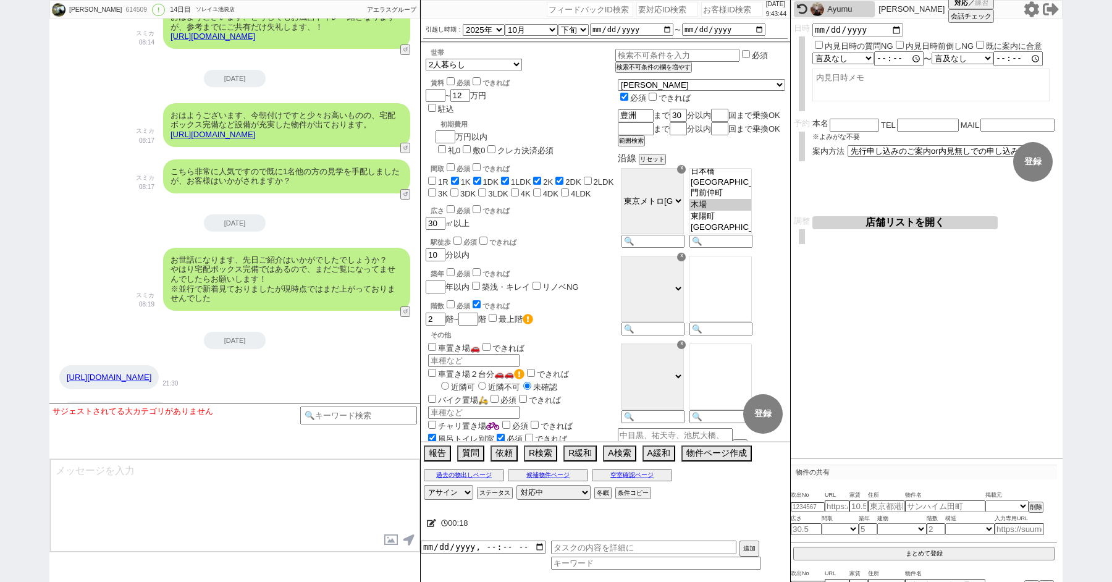
click at [638, 7] on input "number" at bounding box center [667, 9] width 62 height 15
paste input "8942854"
type input "8942854"
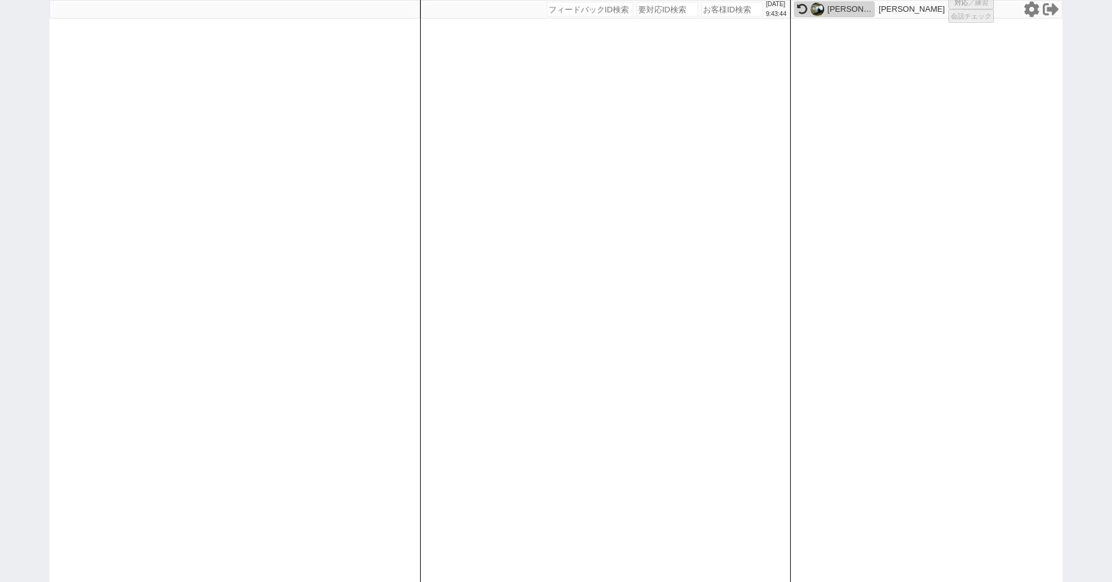
select select "1"
select select "2"
select select
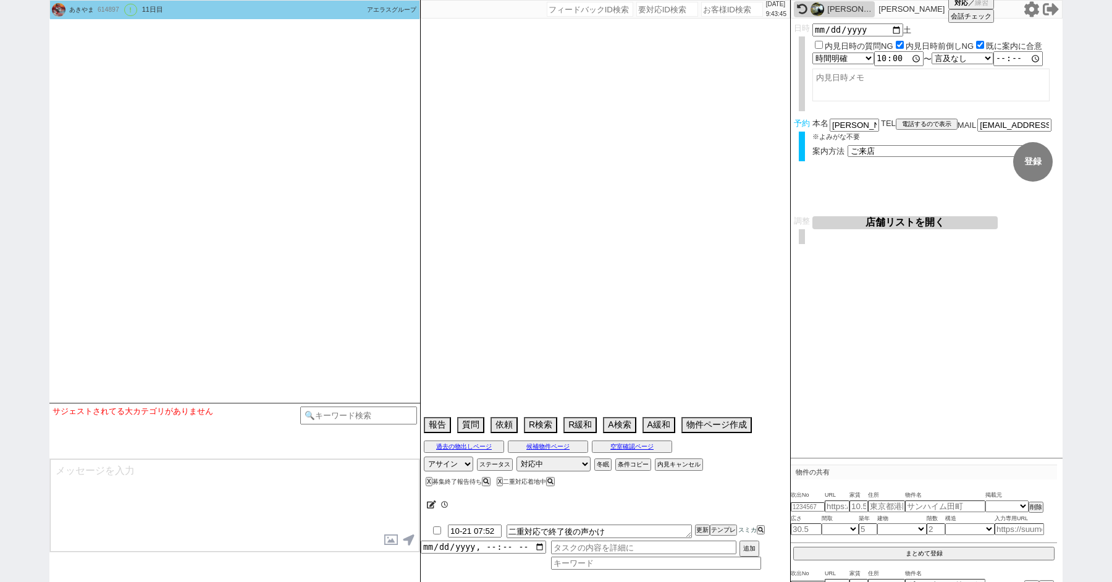
select select "2025"
select select "11"
select select "33"
select select "0"
select select "11"
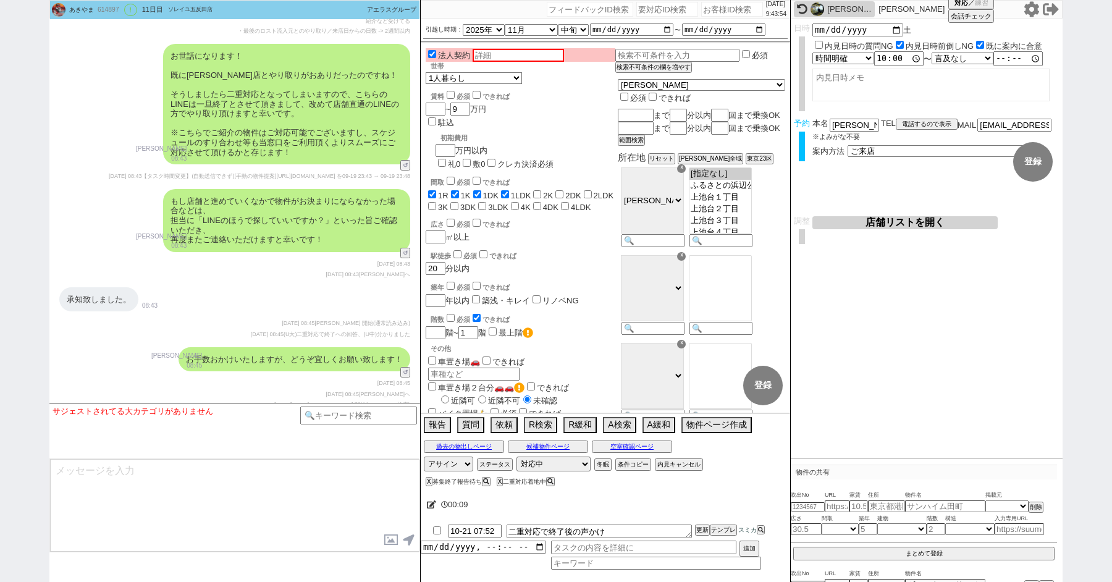
scroll to position [9061, 0]
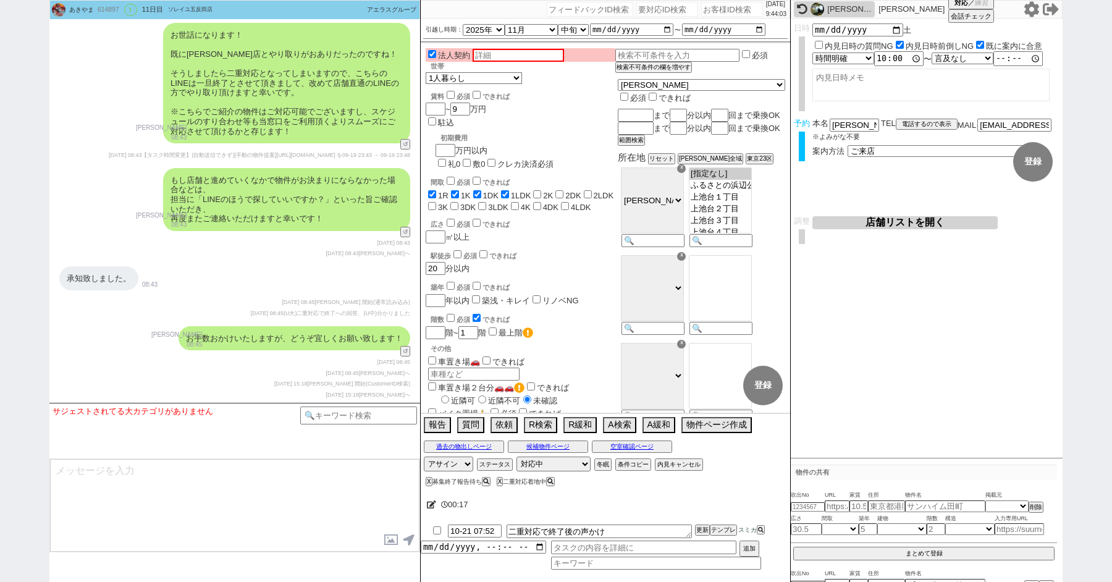
click at [636, 6] on input "number" at bounding box center [667, 9] width 62 height 15
click at [636, 12] on input "number" at bounding box center [667, 9] width 62 height 15
paste input "8942123"
type input "8942123"
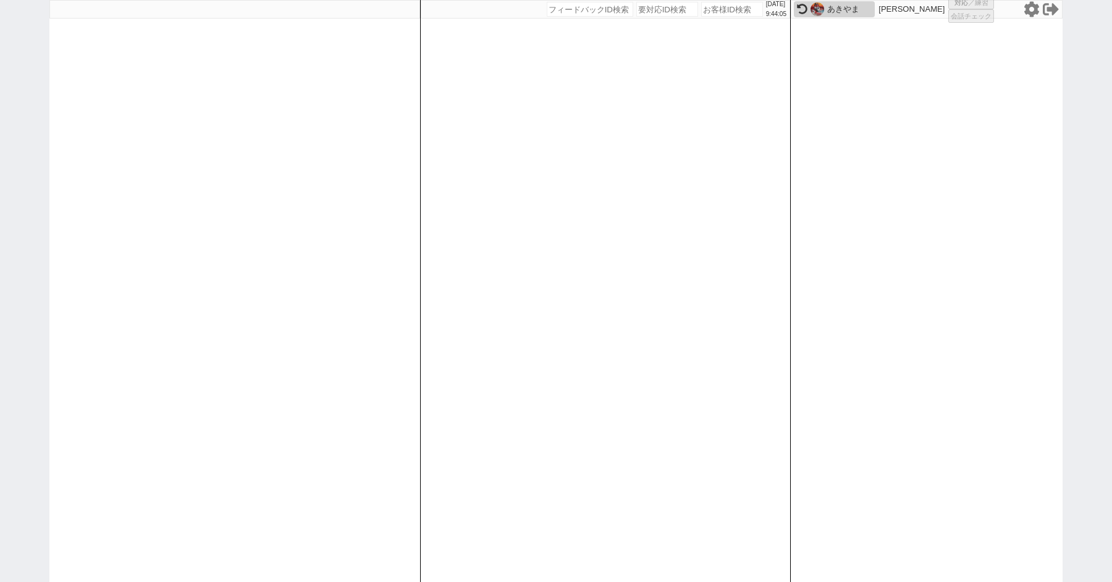
select select "600"
select select "2"
select select
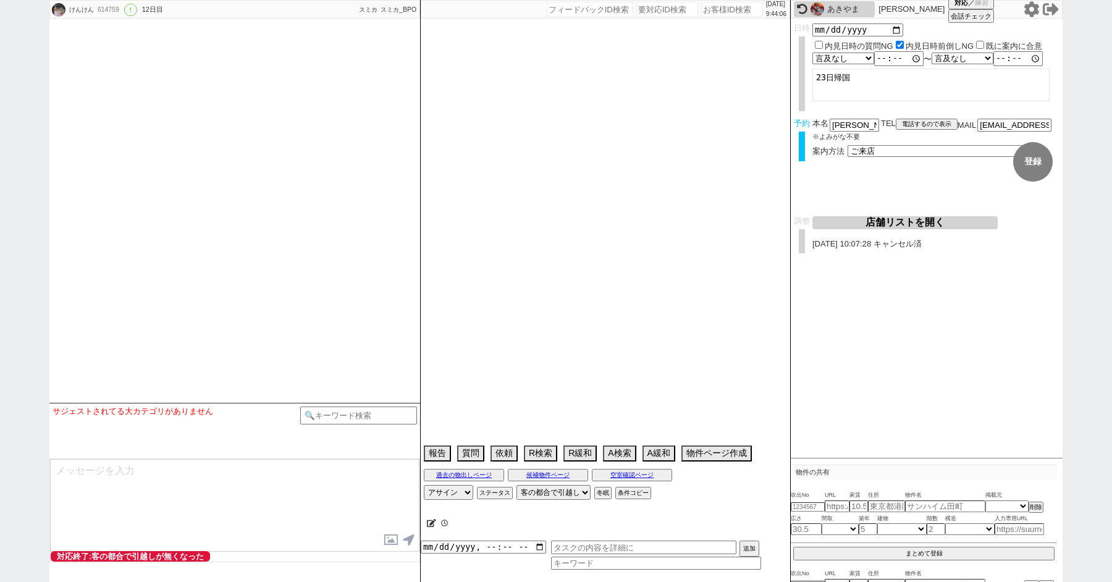
type textarea "@当日調整のみ可 @対応コスト高い上に物件決めても他社に問い合わせする可能性高いので対応終了する"
select select "2025"
select select "9"
select select "29"
select select "0"
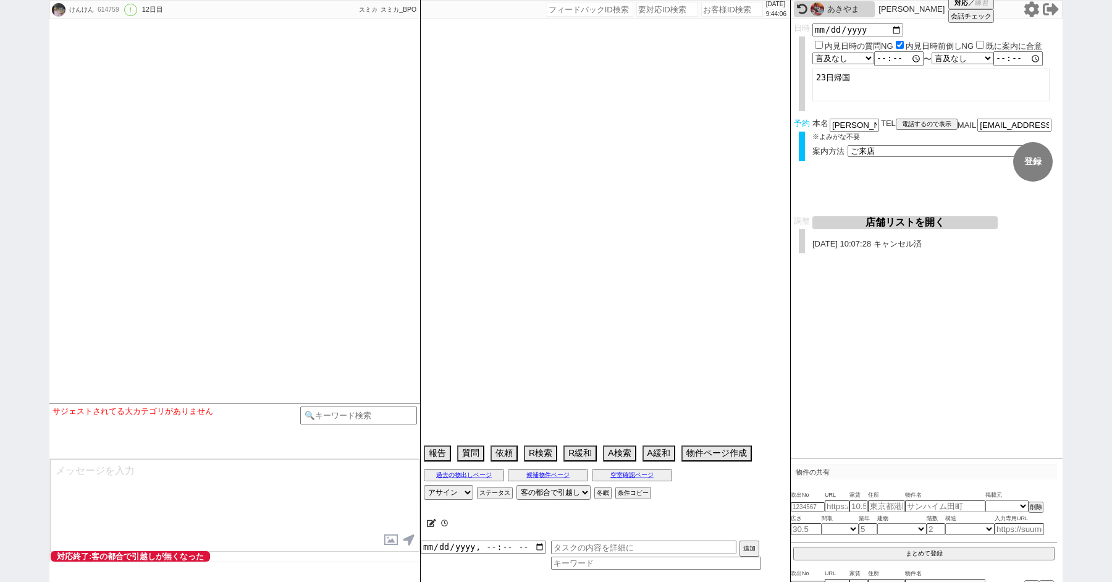
select select "50"
select select "1282"
select select "62"
select select "1528"
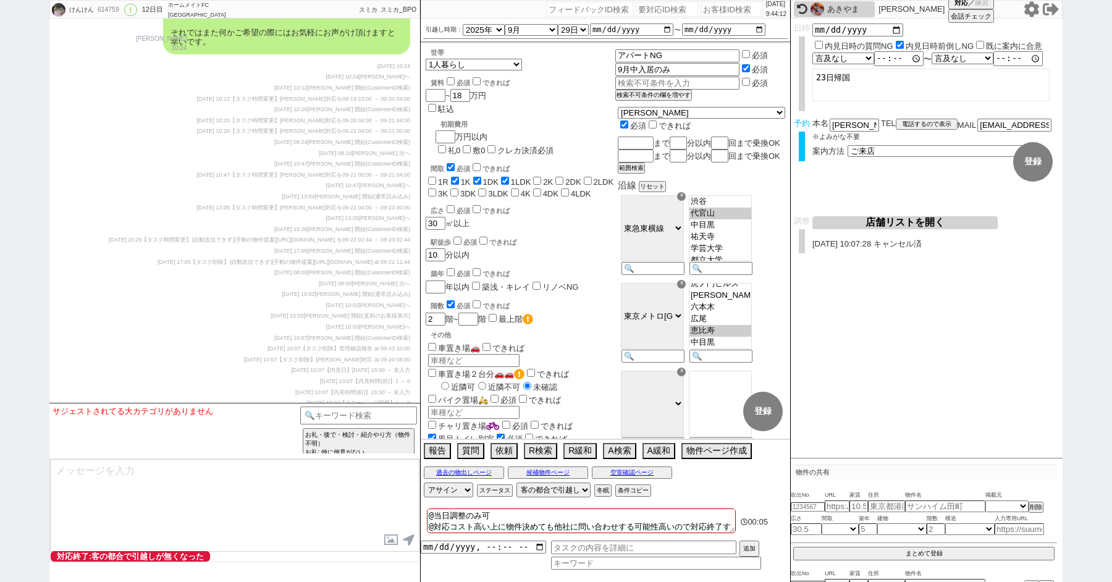
scroll to position [11136, 0]
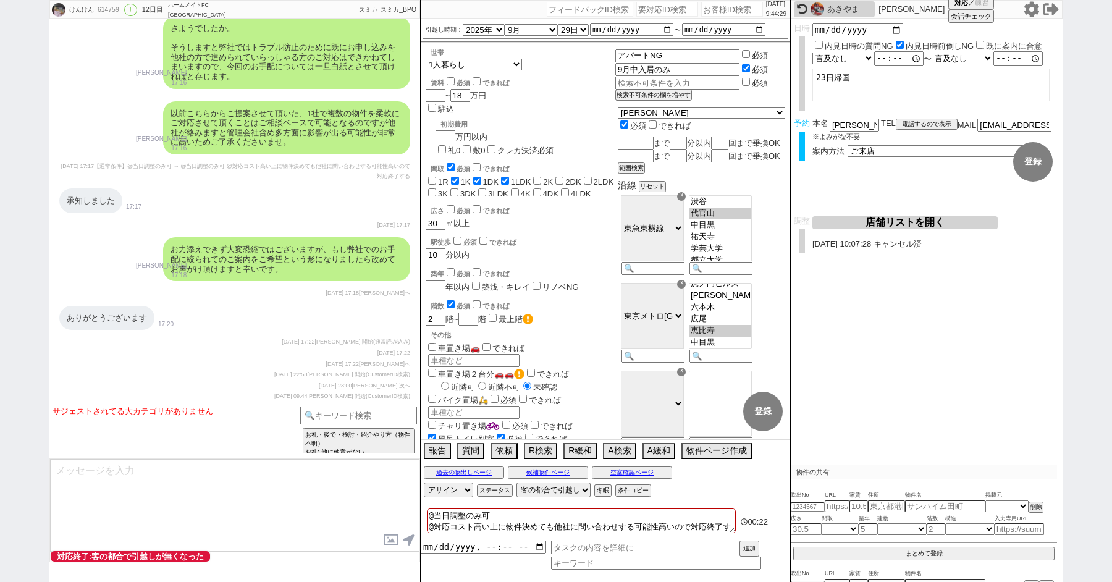
click at [650, 12] on input "number" at bounding box center [667, 9] width 62 height 15
paste input "8950619"
type input "8950619"
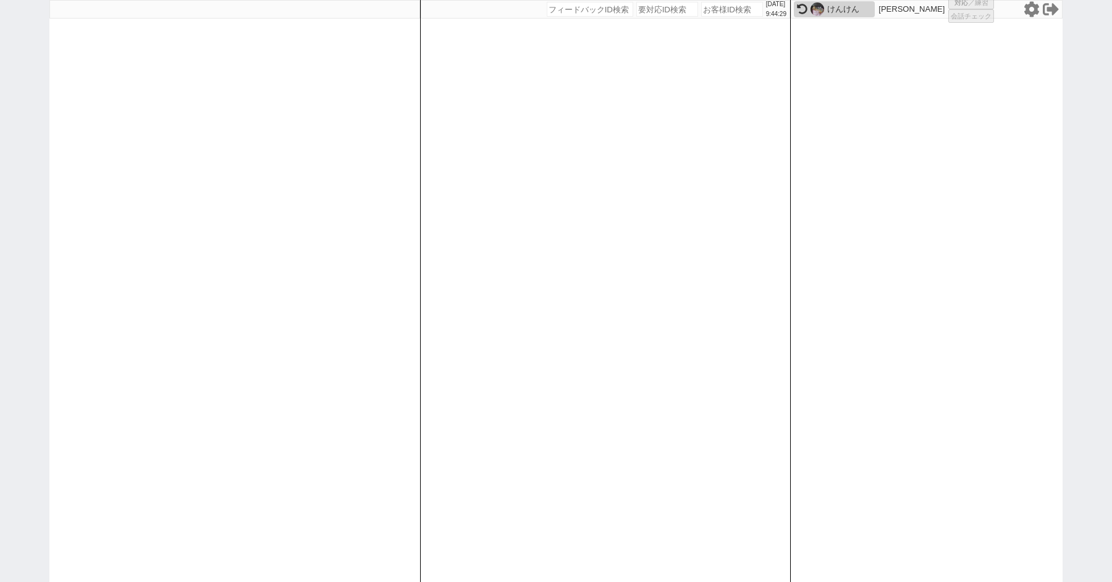
select select "400"
select select "1"
select select "6"
select select
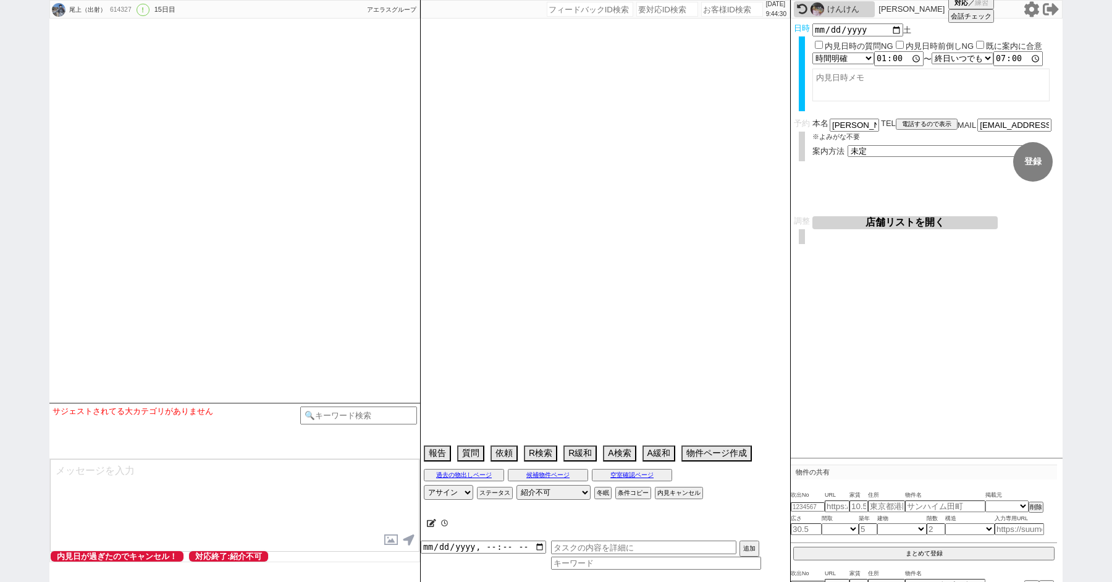
select select "15"
select select "6"
select select "63"
select select "1543"
select select "75"
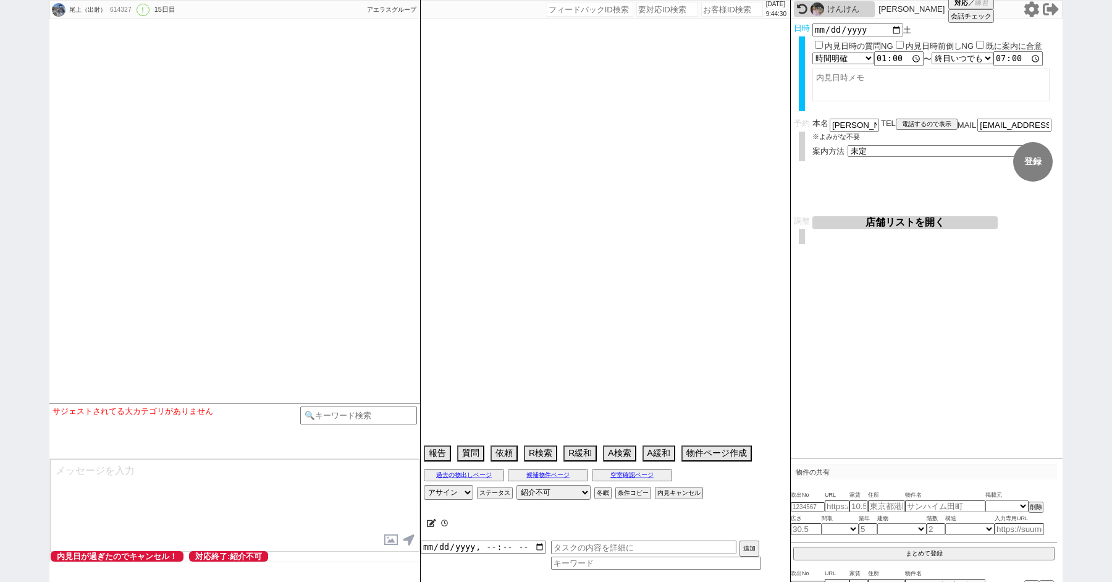
select select "1797"
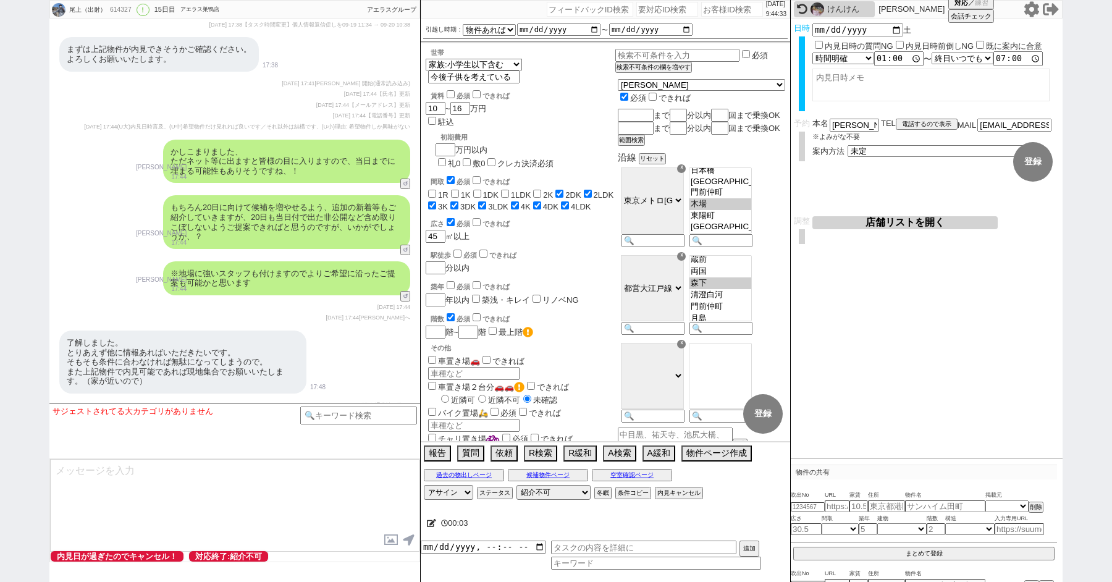
scroll to position [7528, 0]
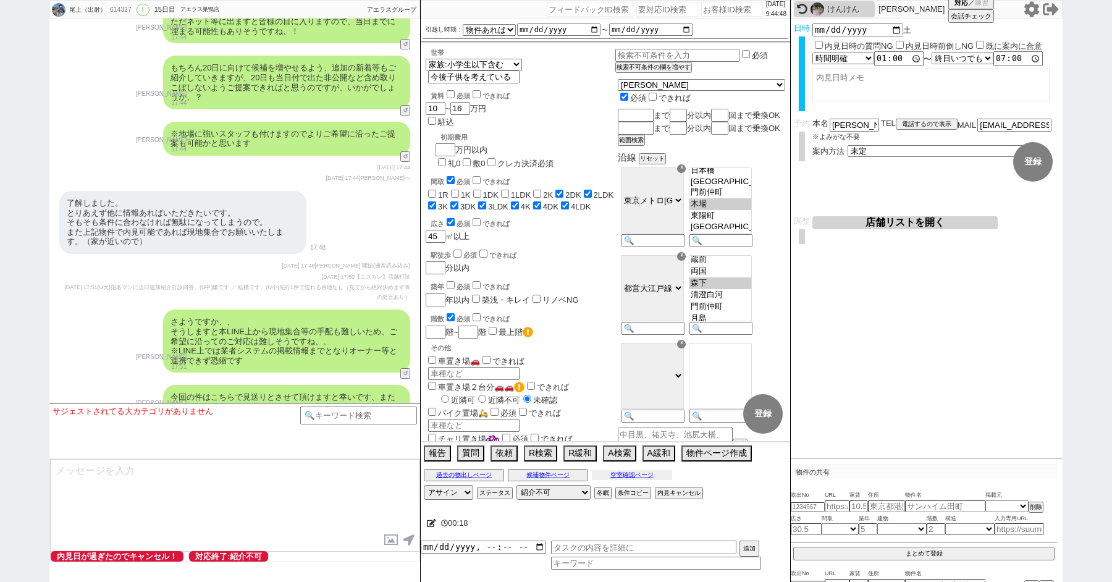
click at [636, 472] on button "空室確認ページ" at bounding box center [632, 475] width 80 height 10
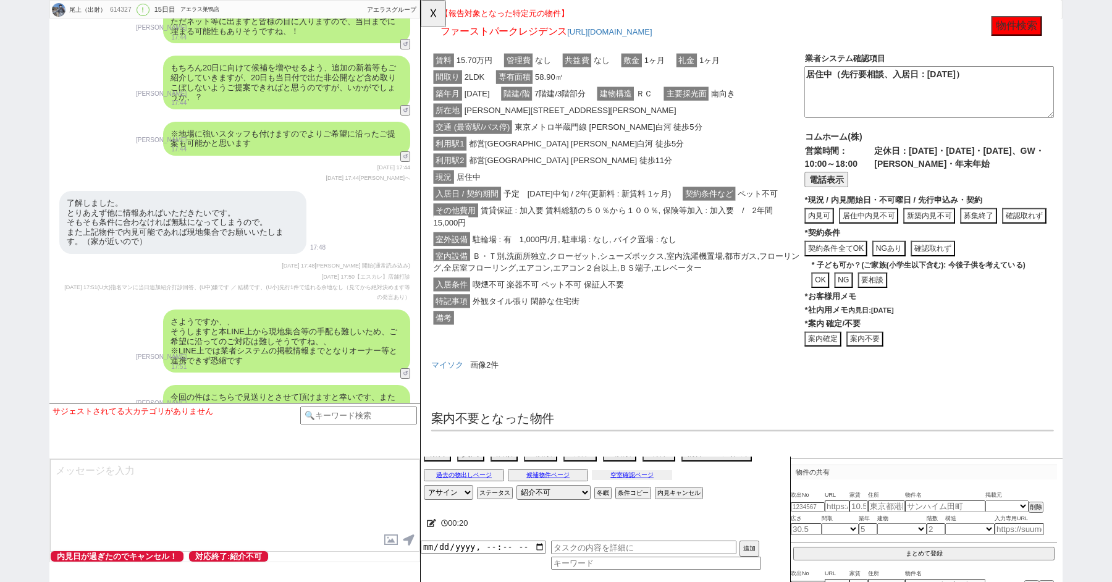
scroll to position [0, 0]
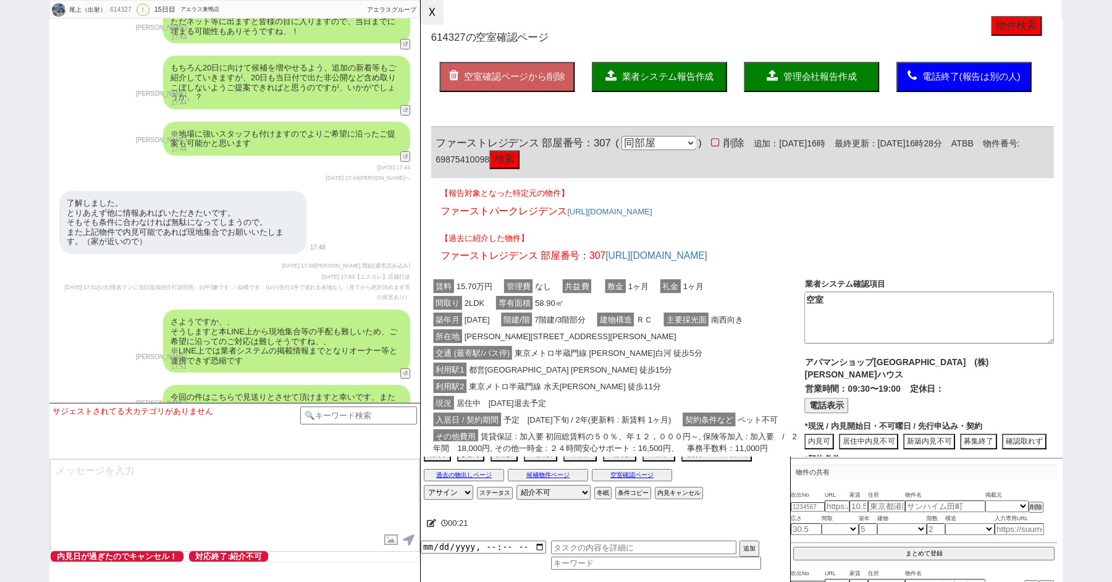
click at [434, 9] on button "☓" at bounding box center [432, 12] width 23 height 25
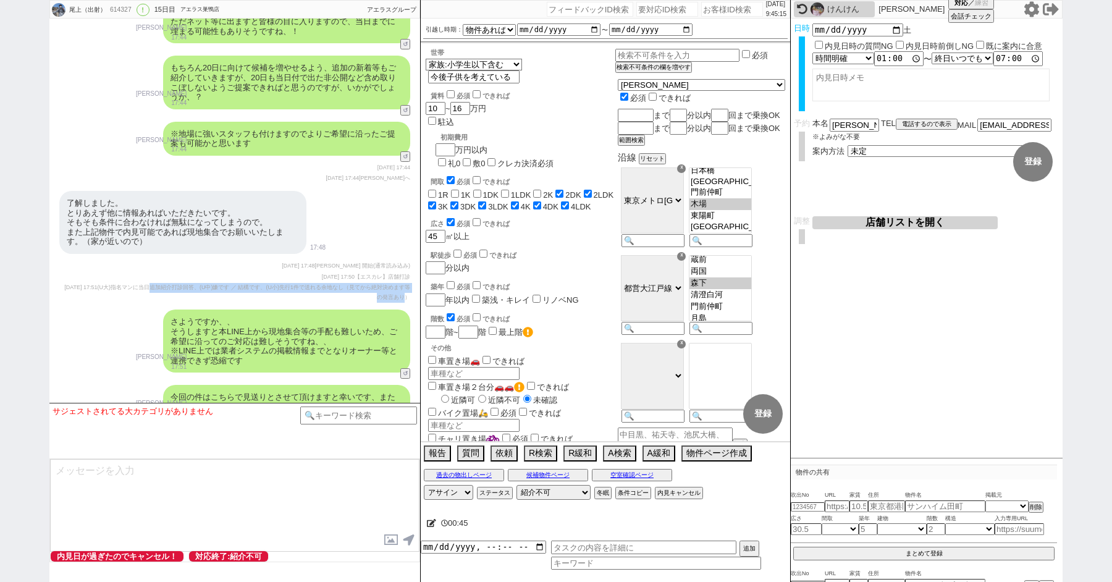
drag, startPoint x: 407, startPoint y: 230, endPoint x: 164, endPoint y: 222, distance: 242.9
click at [164, 284] on span "(U大)指名マンに当日追加紹介打診回答、(U中)嫌です ／ 結構です、(U小)先行1件で送れる余地なし（見てから絶対決めます等の発言あり）" at bounding box center [254, 292] width 313 height 16
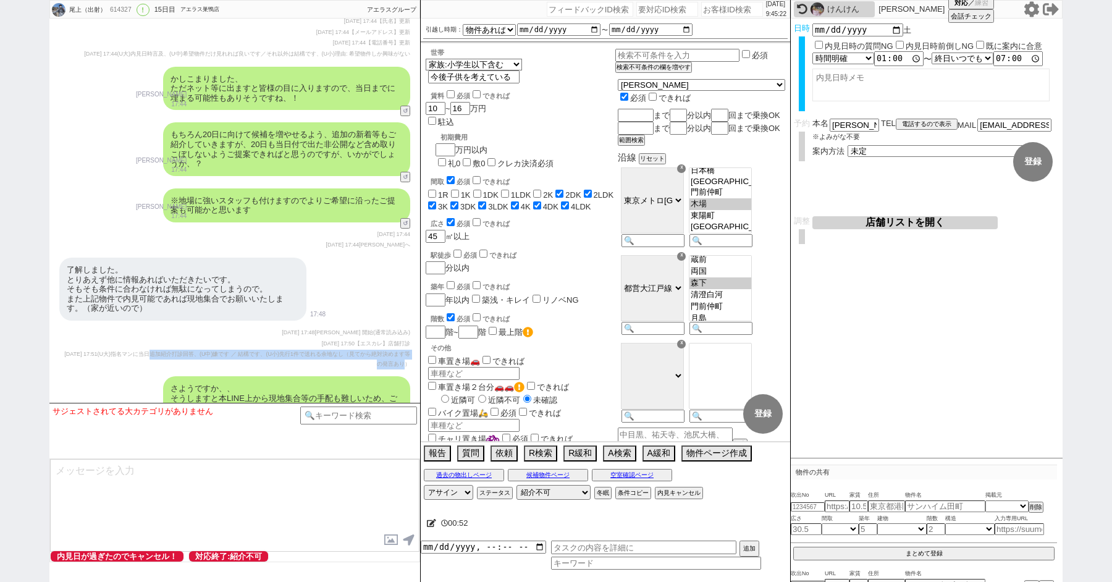
scroll to position [7528, 0]
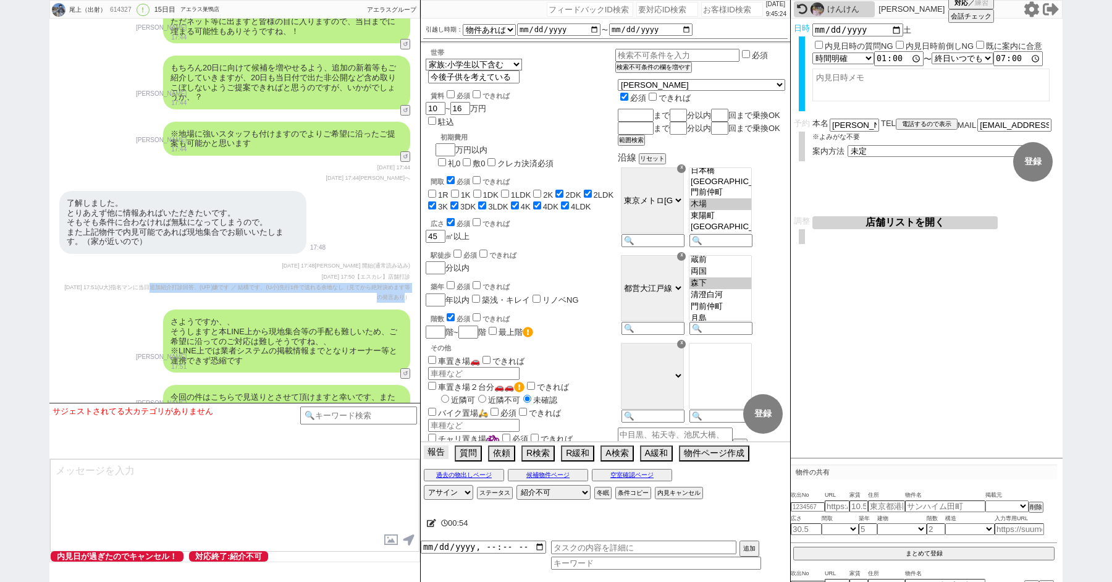
click at [436, 452] on button "報告" at bounding box center [436, 452] width 25 height 14
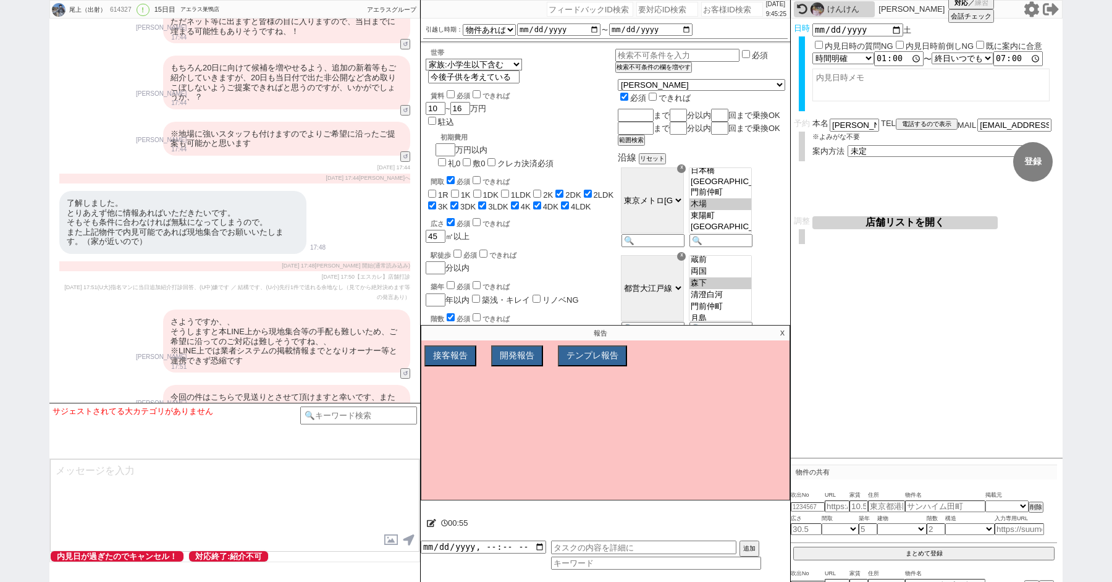
click at [310, 309] on div "さようですか、、 そうしますと本LINE上から現地集合等の手配も難しいため、ご希望に沿ってのご対応は難しそうですね、、 ※LINE上では業者システムの掲載情報…" at bounding box center [286, 340] width 247 height 63
click at [278, 309] on div "さようですか、、 そうしますと本LINE上から現地集合等の手配も難しいため、ご希望に沿ってのご対応は難しそうですね、、 ※LINE上では業者システムの掲載情報…" at bounding box center [286, 340] width 247 height 63
click at [579, 350] on button "テンプレ報告" at bounding box center [591, 356] width 67 height 19
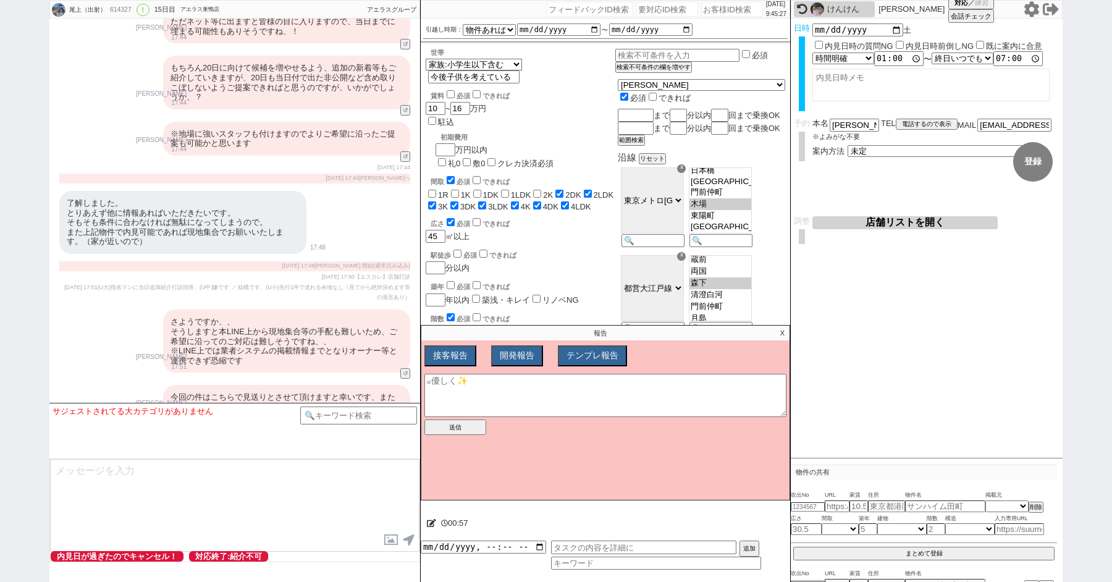
click at [271, 309] on div "さようですか、、 そうしますと本LINE上から現地集合等の手配も難しいため、ご希望に沿ってのご対応は難しそうですね、、 ※LINE上では業者システムの掲載情報…" at bounding box center [286, 340] width 247 height 63
click at [481, 400] on textarea at bounding box center [605, 395] width 362 height 43
type textarea "こ"
click at [654, 382] on textarea "現地マンテンプレで対応すると全員終了しているかも" at bounding box center [605, 395] width 362 height 43
click at [461, 388] on textarea "現地マンテンプレで対応すると全員終了しているかも？家賃16万で現地対応していい条件してるので現地で組みたい" at bounding box center [605, 395] width 362 height 43
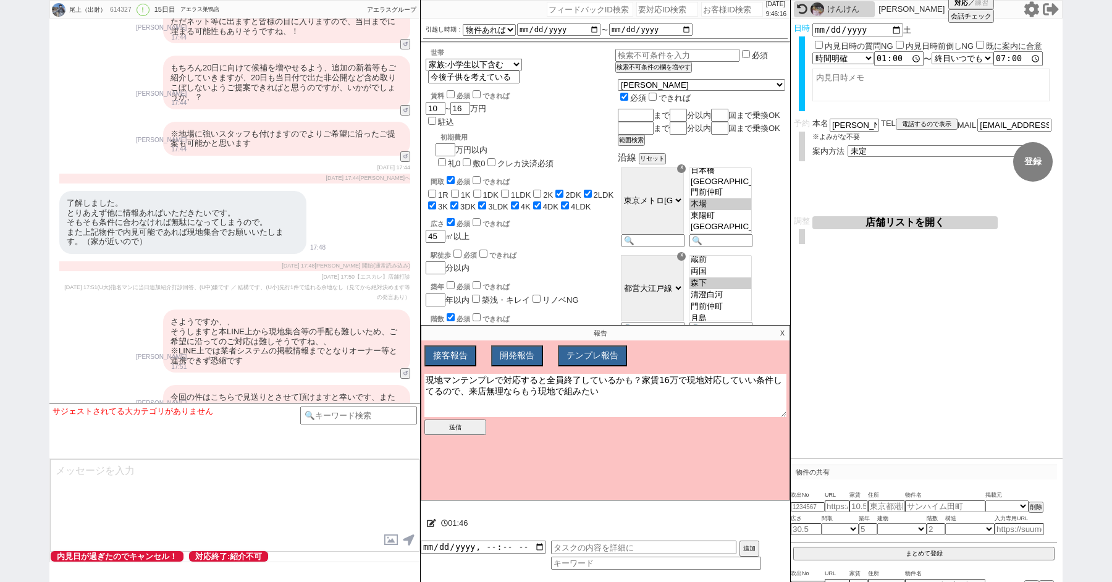
type textarea "現地マンテンプレで対応すると全員終了しているかも？家賃16万で現地対応していい条件してるので、来店無理ならもう現地で組みたい"
click at [449, 427] on button "送信" at bounding box center [455, 426] width 62 height 15
